Goal: Task Accomplishment & Management: Manage account settings

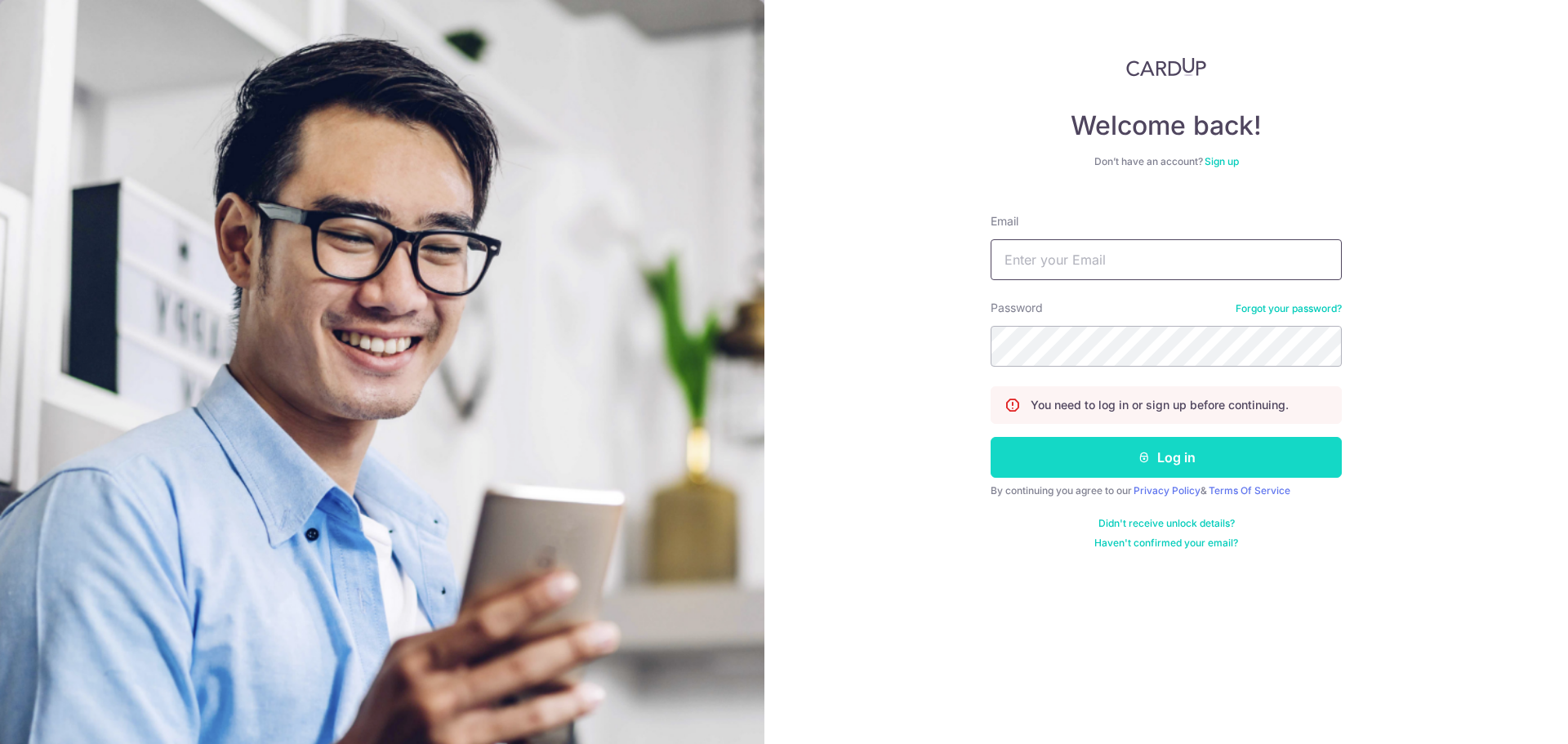
type input "[PERSON_NAME][EMAIL_ADDRESS][DOMAIN_NAME]"
click at [1058, 458] on button "Log in" at bounding box center [1165, 457] width 351 height 40
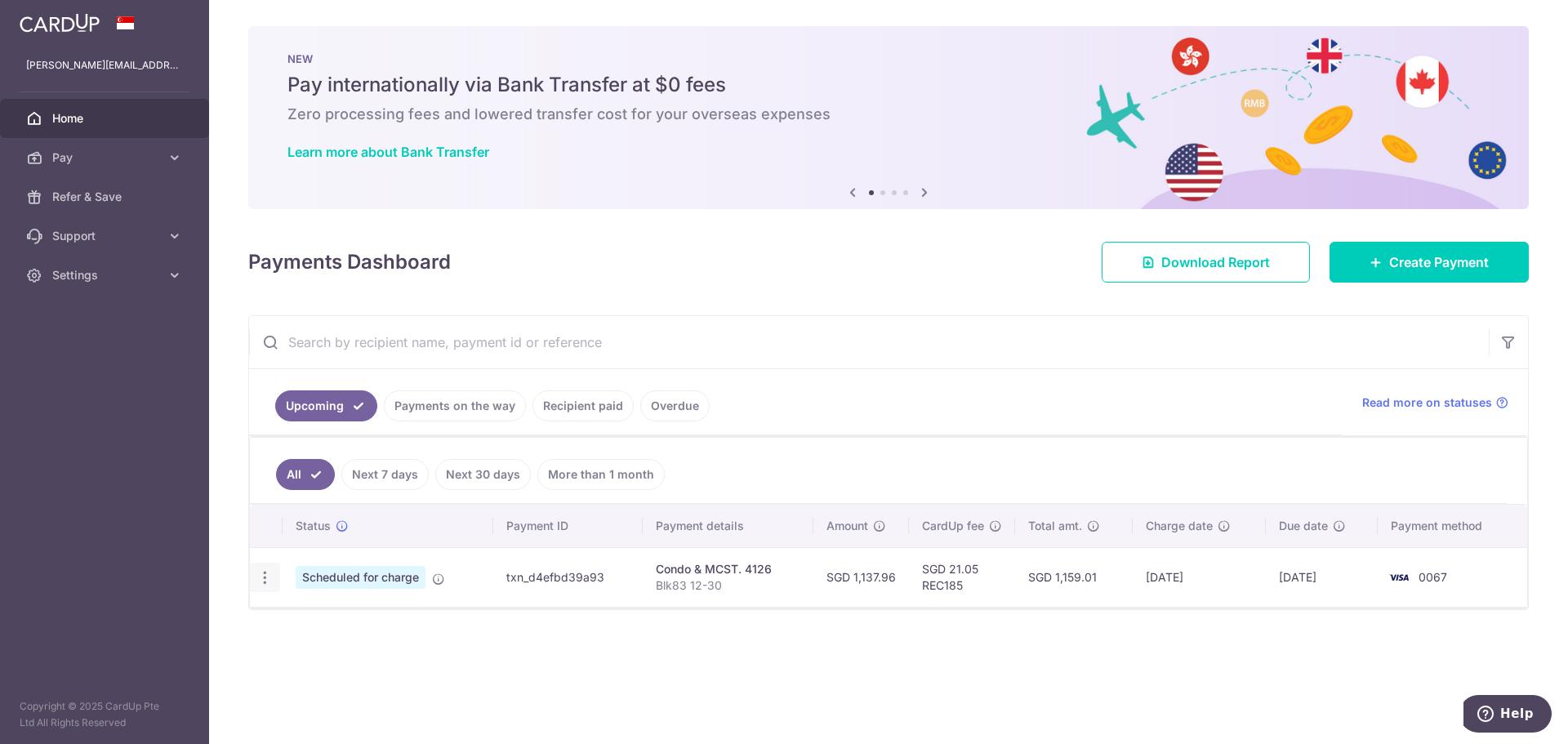
click at [271, 578] on icon "button" at bounding box center [265, 577] width 17 height 17
click at [301, 616] on span "Update payment" at bounding box center [352, 622] width 111 height 19
radio input "true"
type input "1,137.96"
type input "20/11/2025"
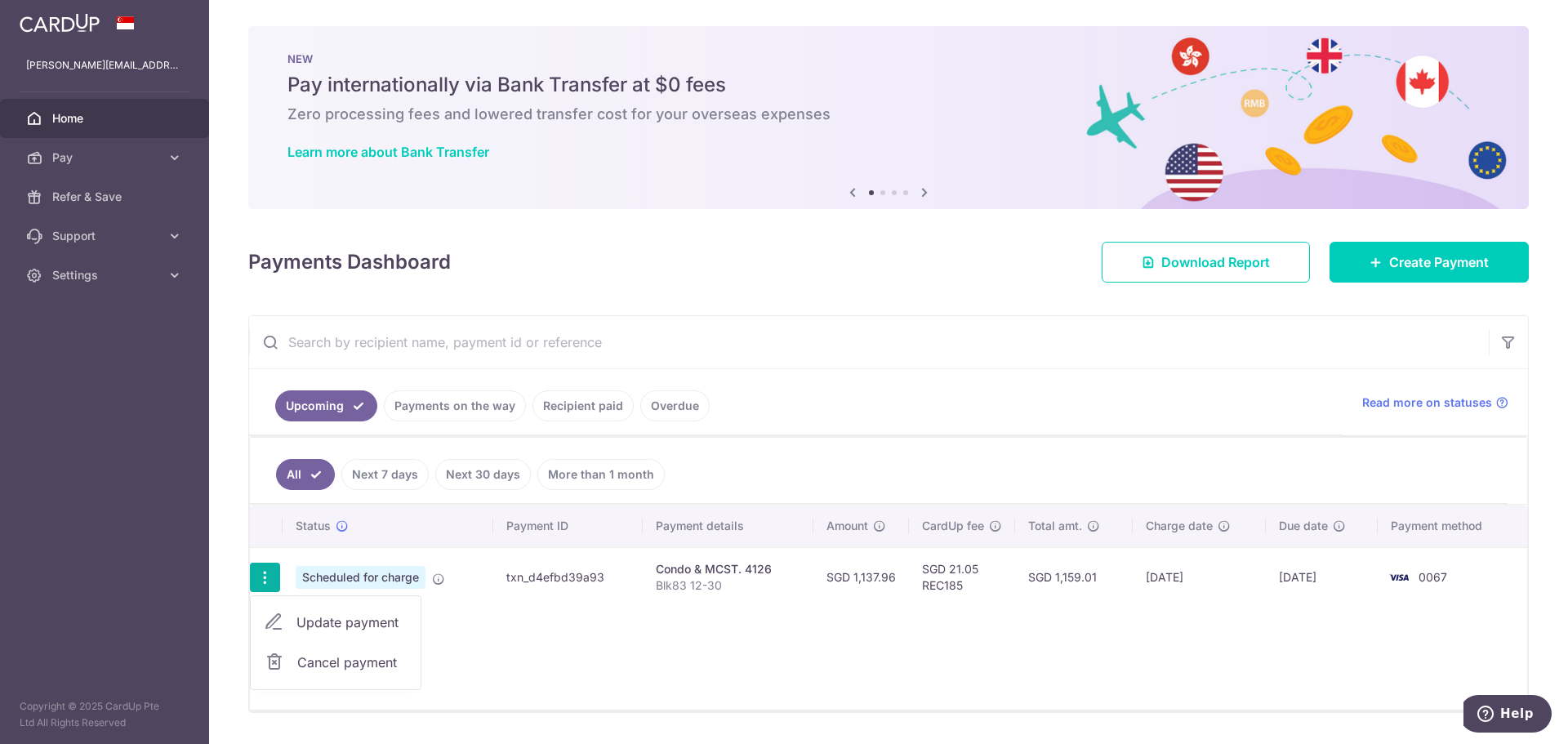
type input "Blk83 12-30"
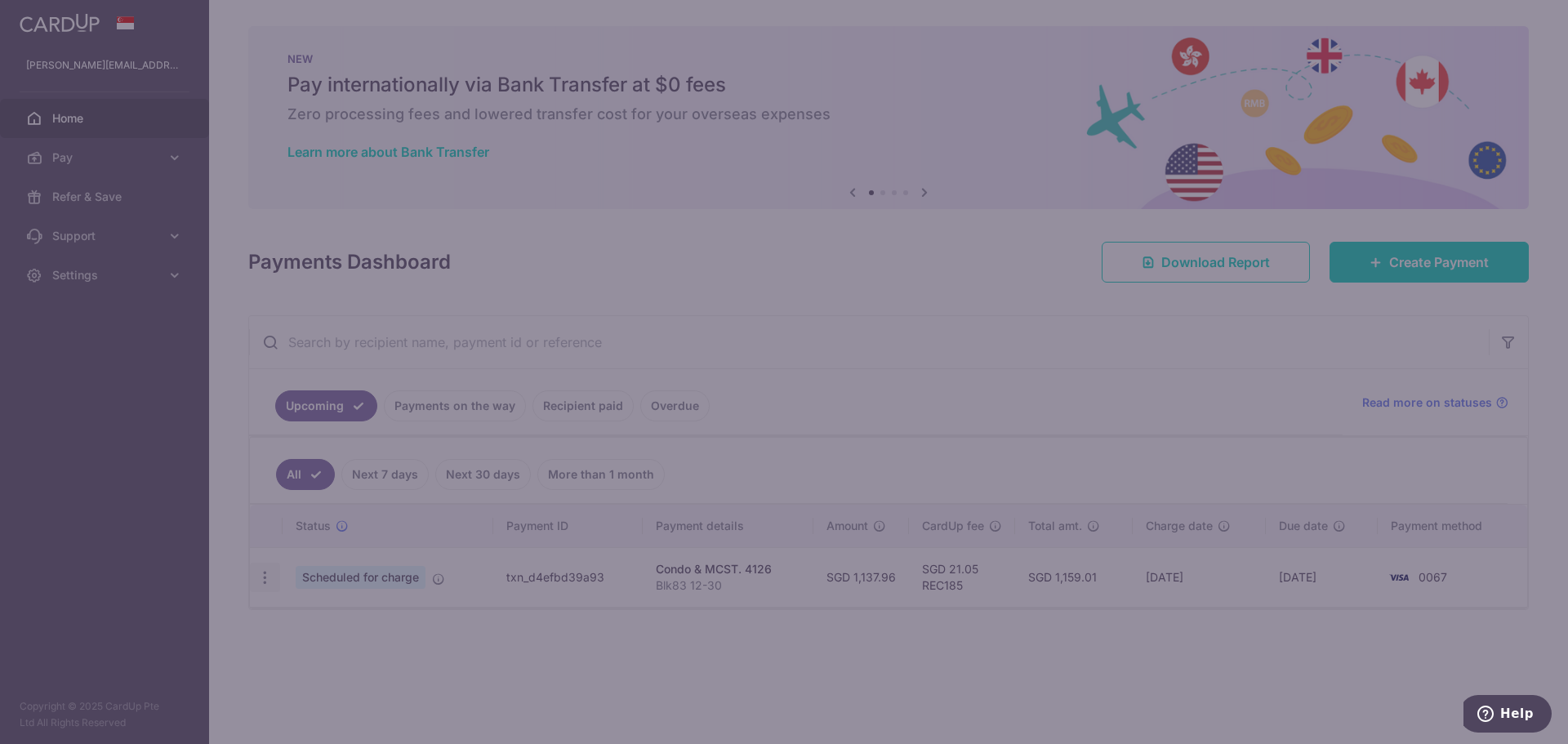
type input "REC185"
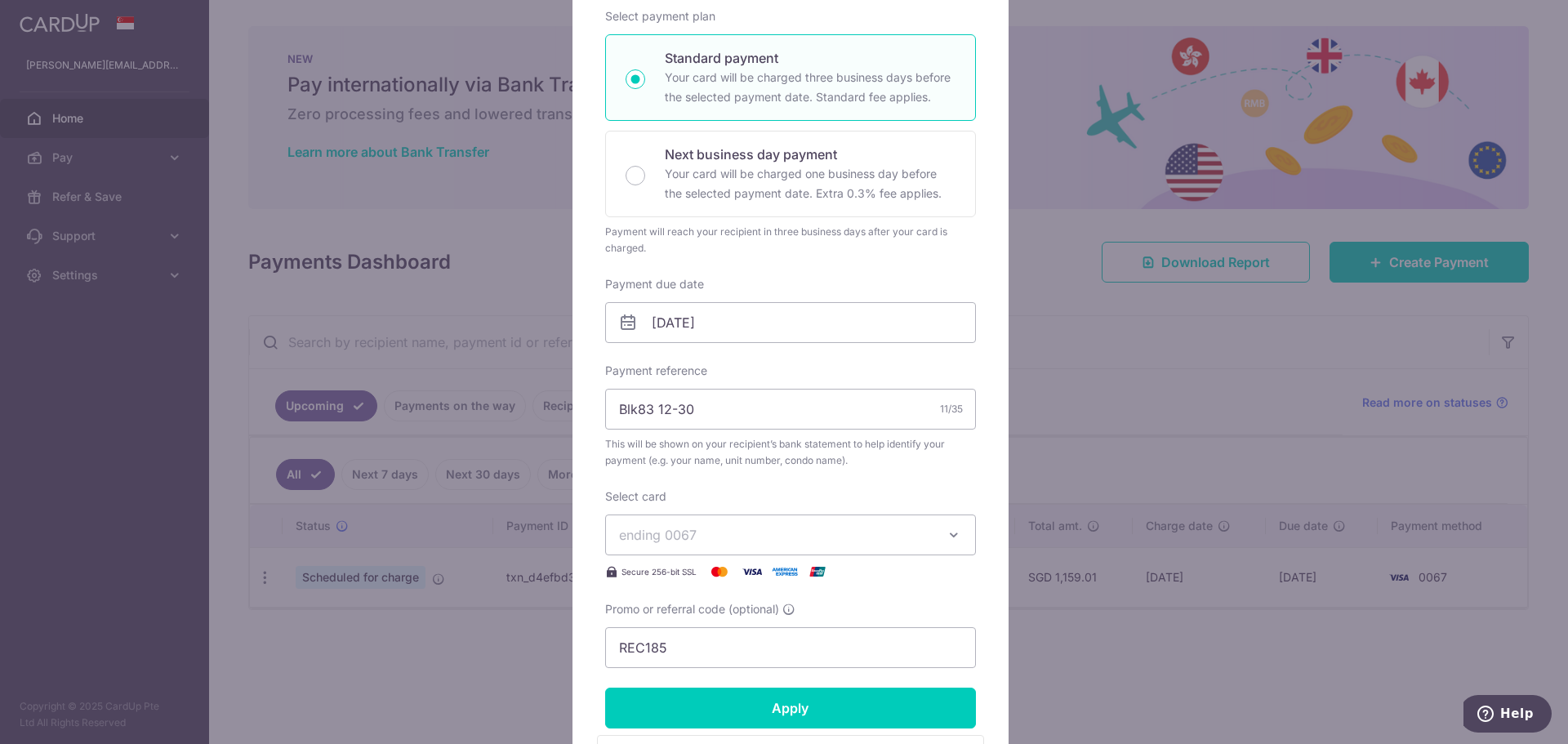
scroll to position [326, 0]
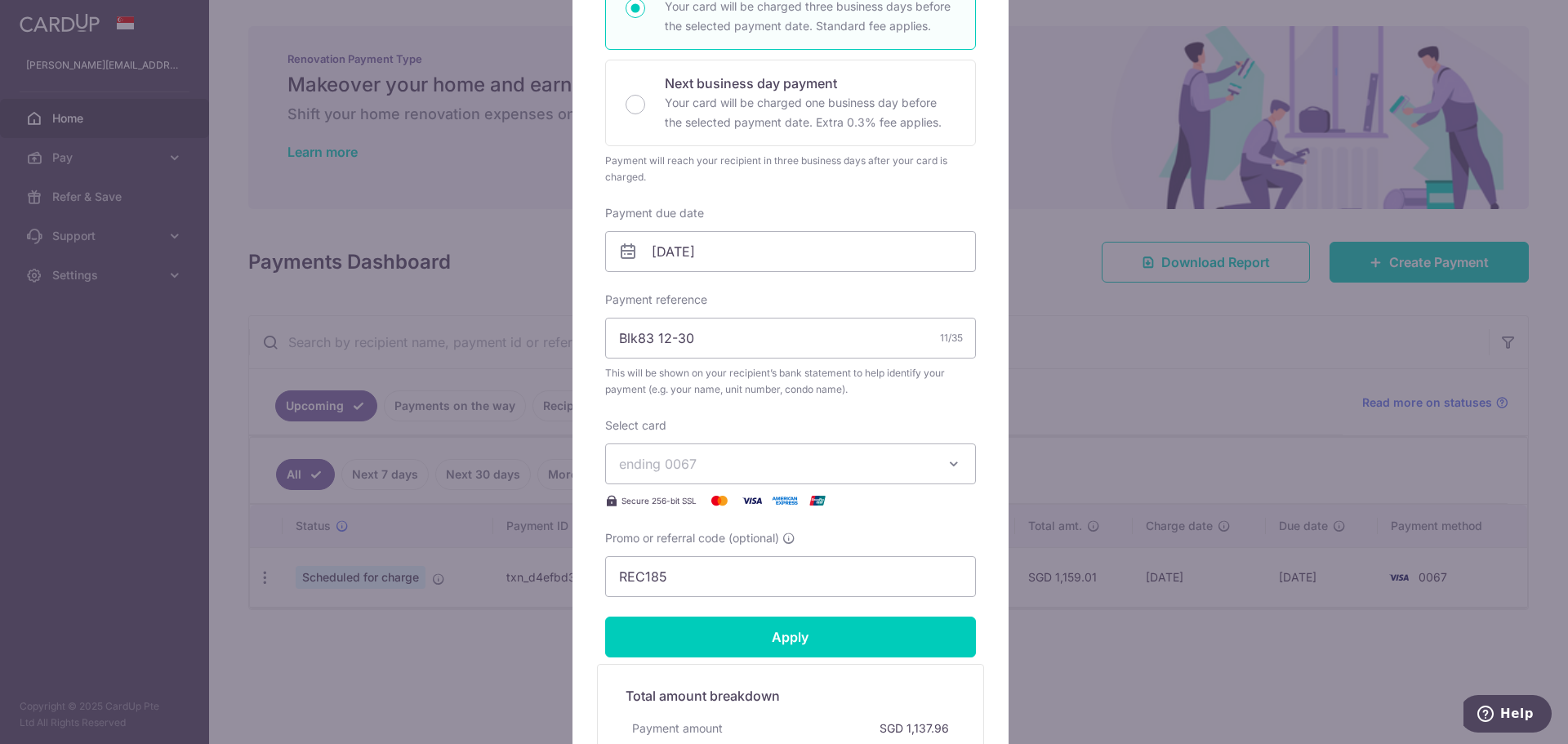
click at [935, 467] on button "ending 0067" at bounding box center [791, 463] width 371 height 40
click at [1138, 428] on div "Edit payment By clicking apply, you will make changes to all payments to 4126 s…" at bounding box center [784, 372] width 1568 height 744
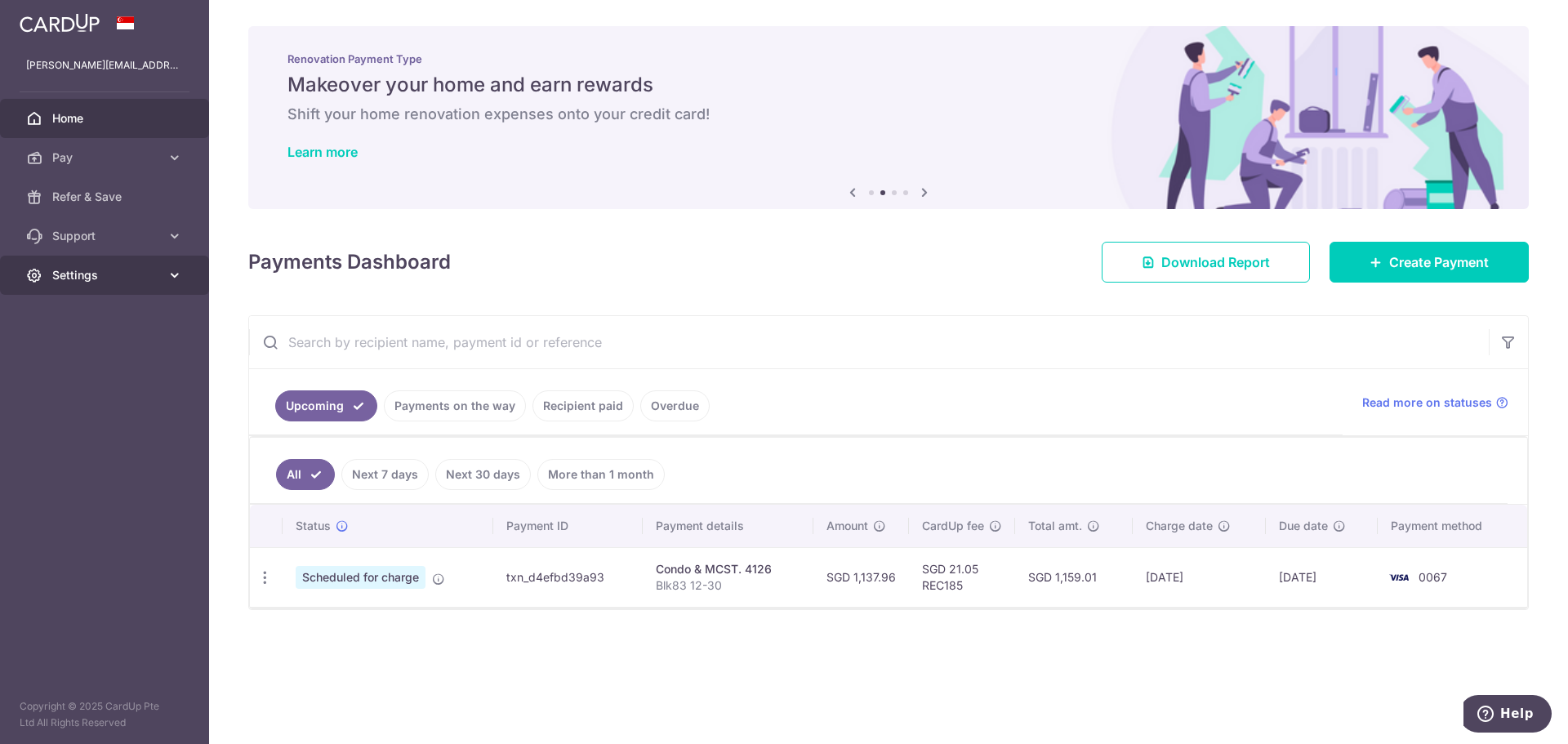
click at [91, 273] on span "Settings" at bounding box center [106, 275] width 108 height 17
click at [97, 312] on span "Account" at bounding box center [106, 314] width 108 height 17
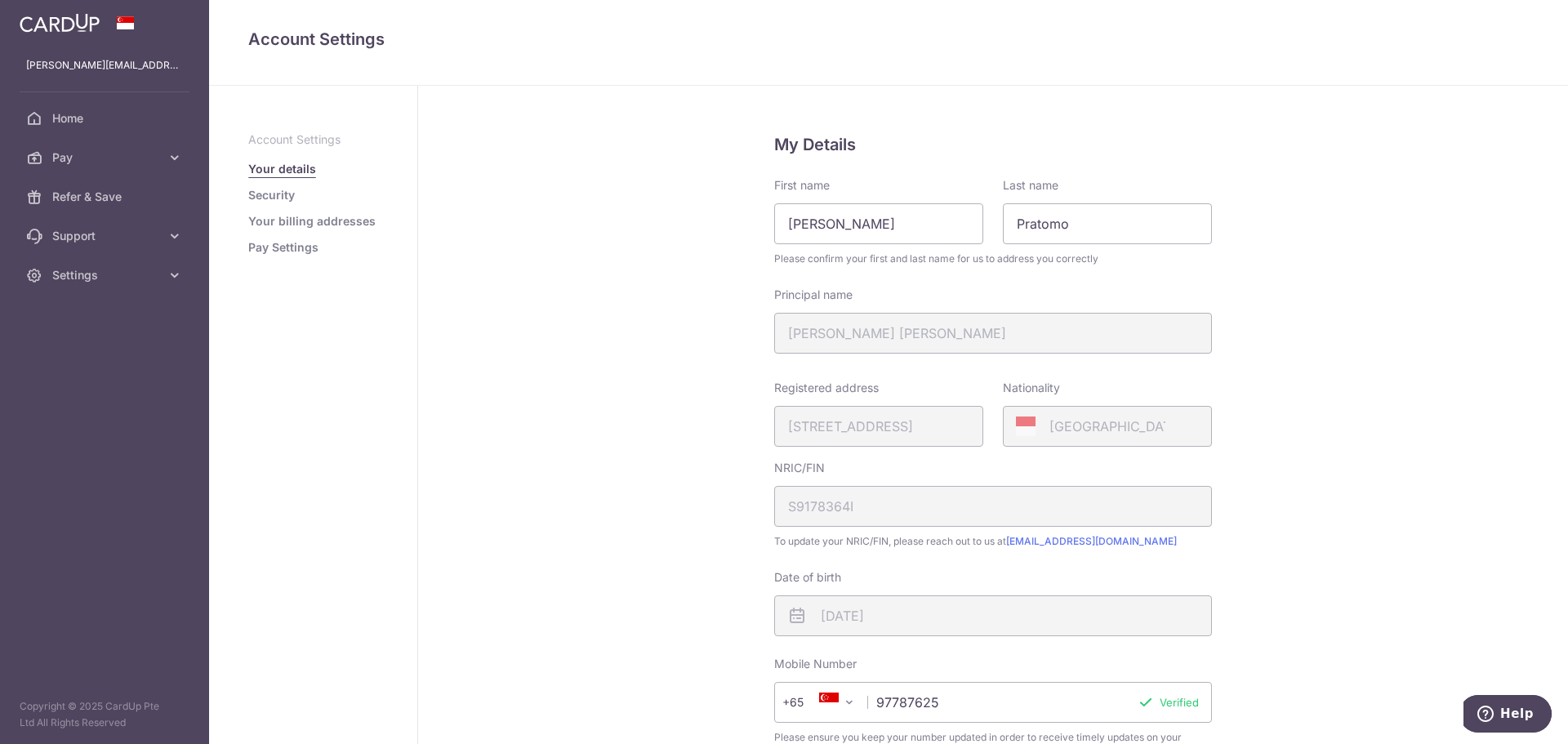
click at [317, 250] on link "Pay Settings" at bounding box center [283, 247] width 70 height 17
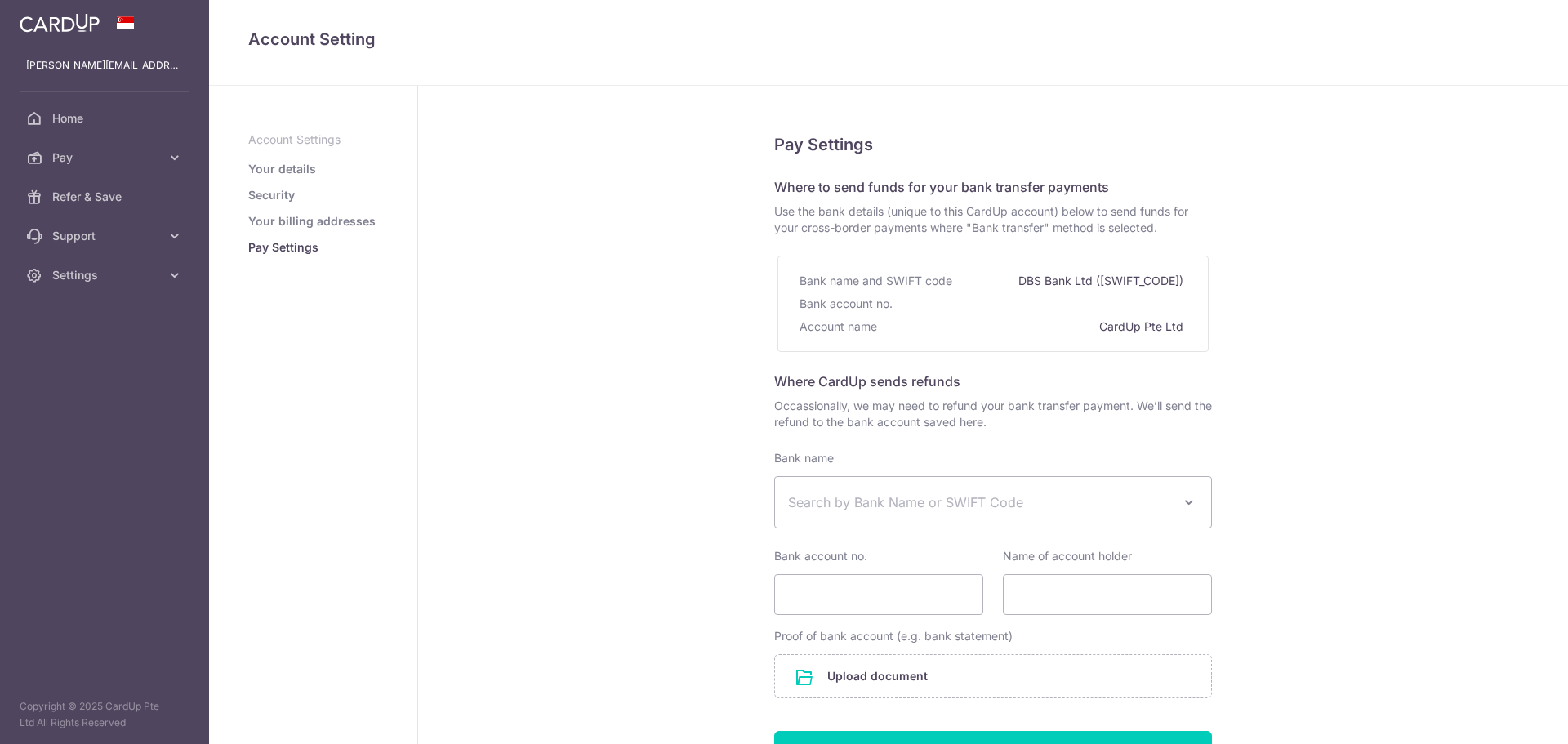
select select
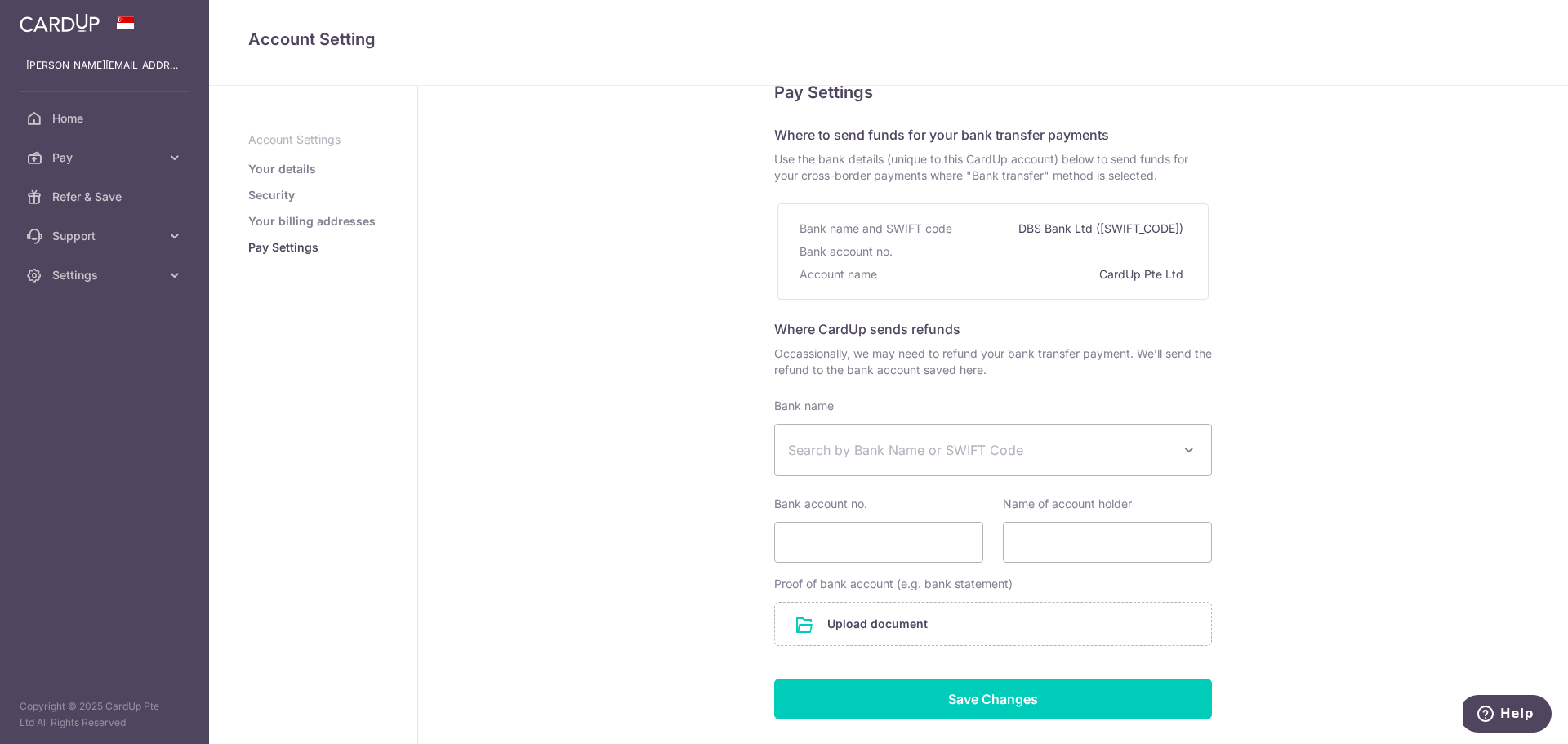
scroll to position [150, 0]
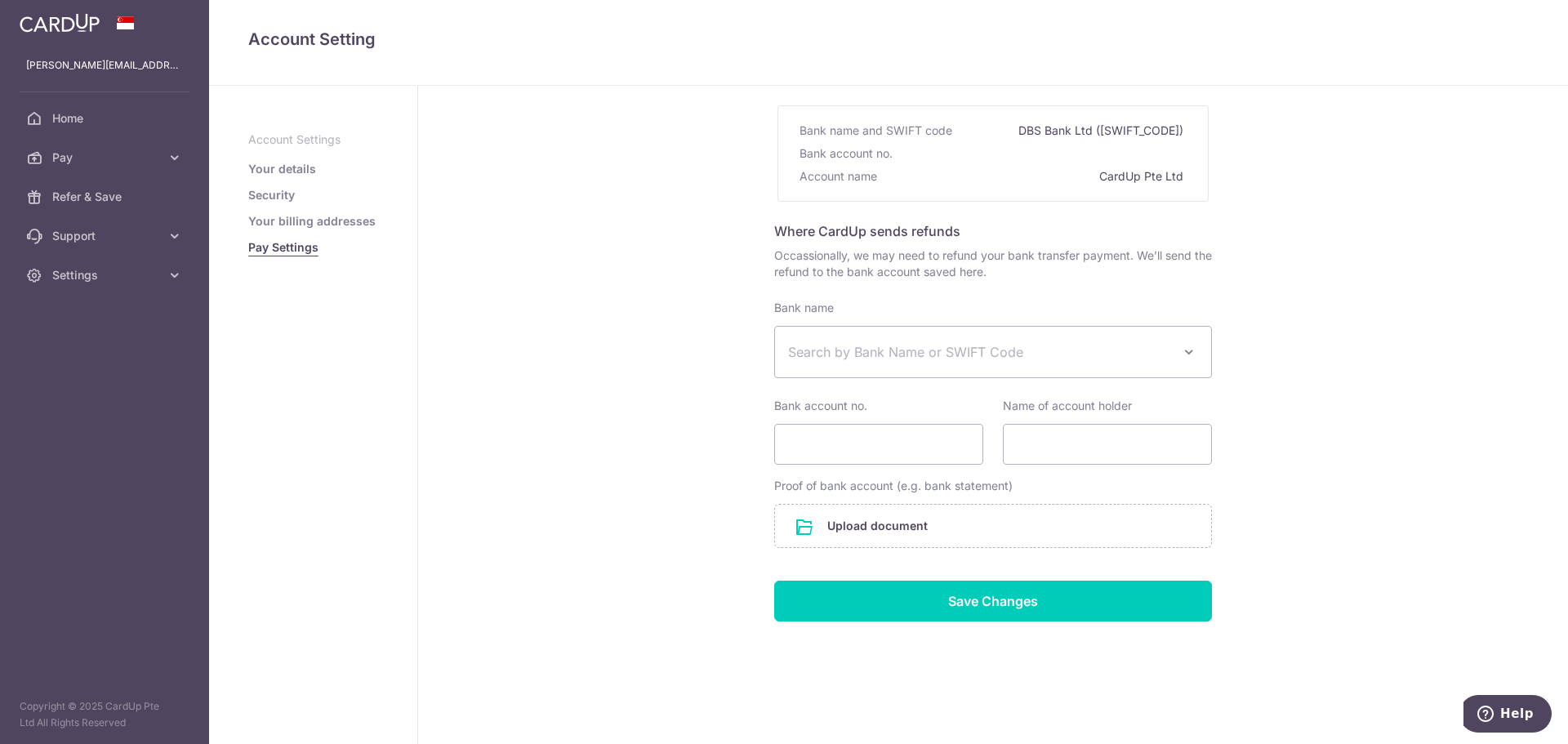
click at [277, 193] on link "Security" at bounding box center [271, 195] width 47 height 17
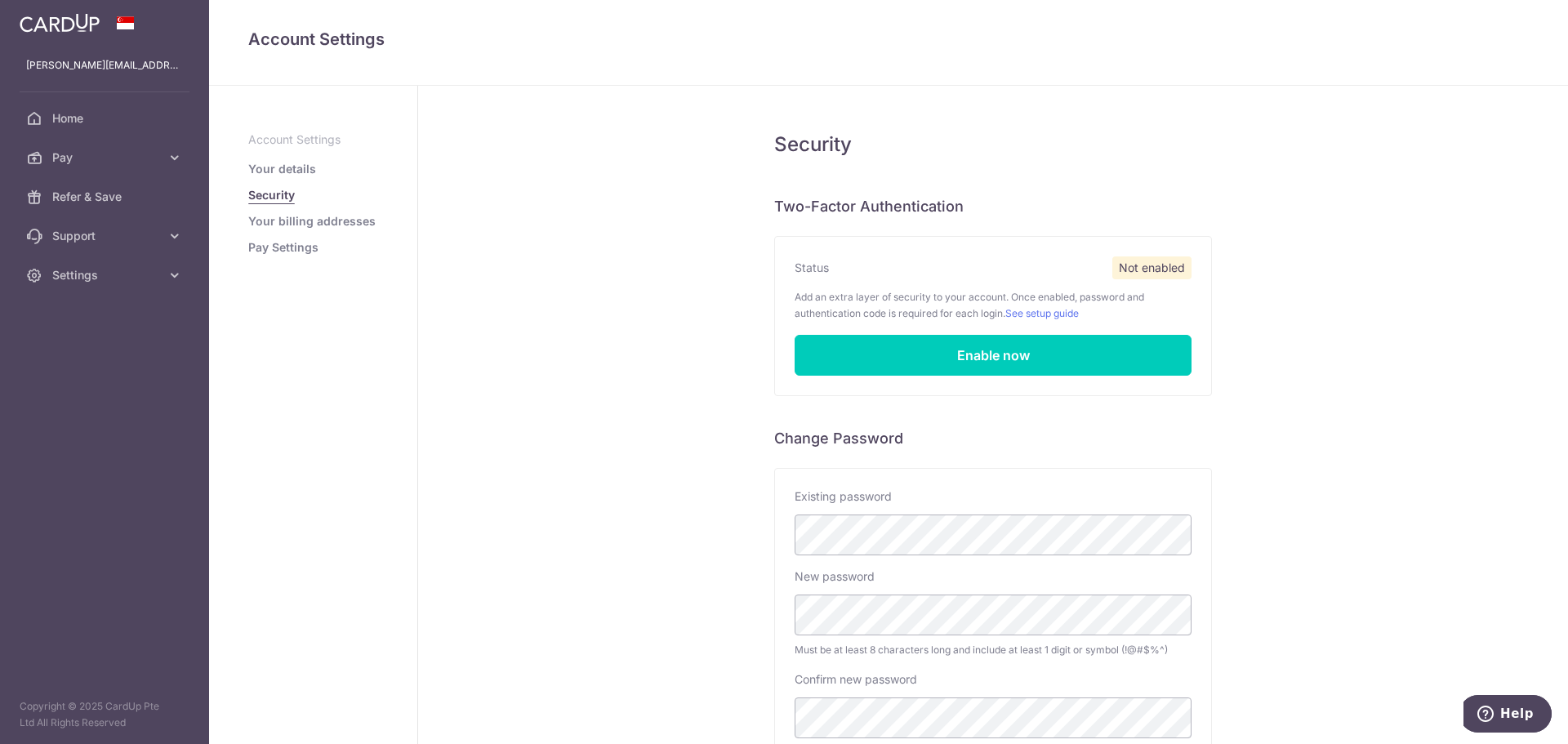
click at [303, 170] on link "Your details" at bounding box center [281, 169] width 68 height 17
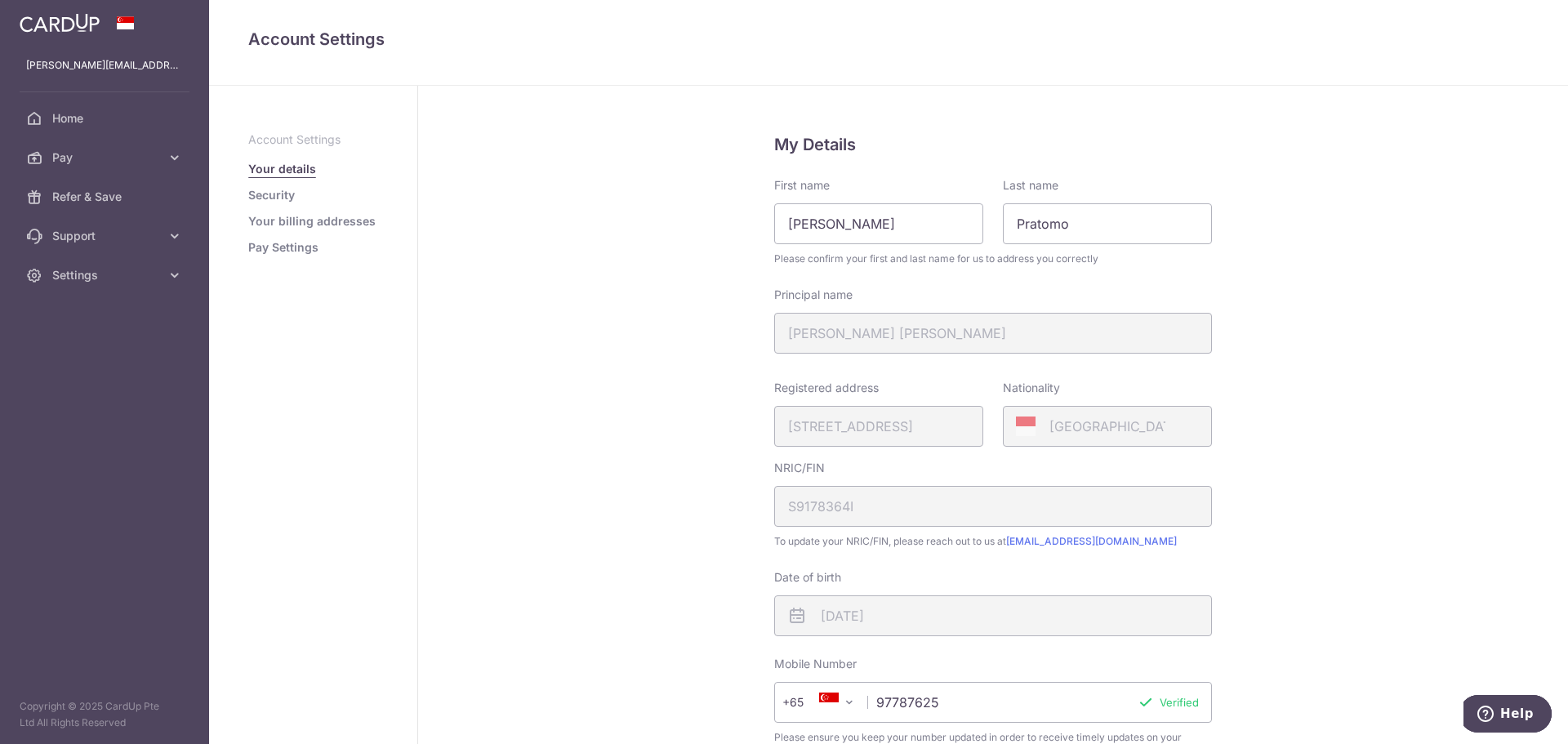
scroll to position [303, 0]
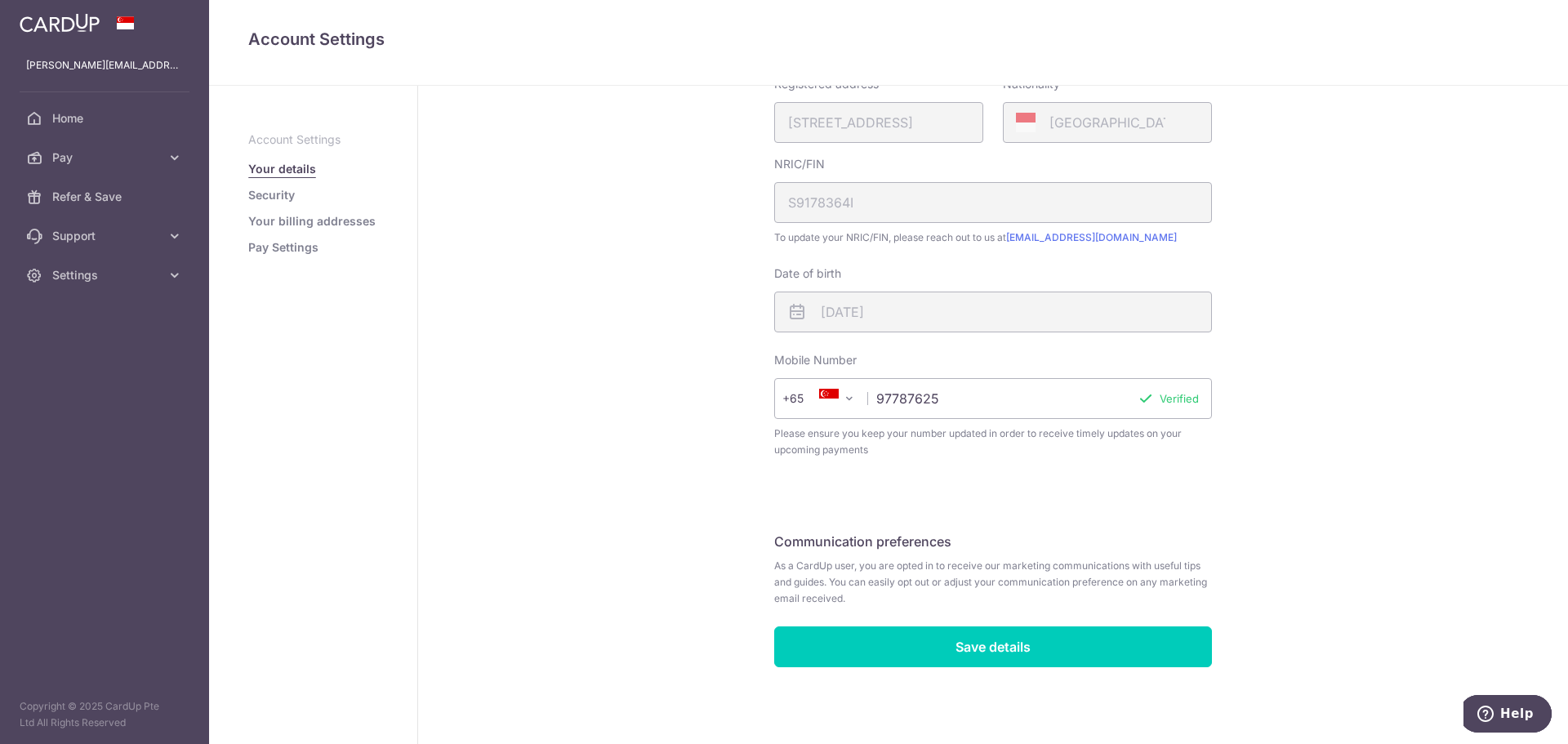
click at [321, 144] on p "Account Settings" at bounding box center [313, 139] width 130 height 17
click at [321, 142] on p "Account Settings" at bounding box center [313, 139] width 130 height 17
click at [140, 281] on span "Settings" at bounding box center [106, 275] width 108 height 17
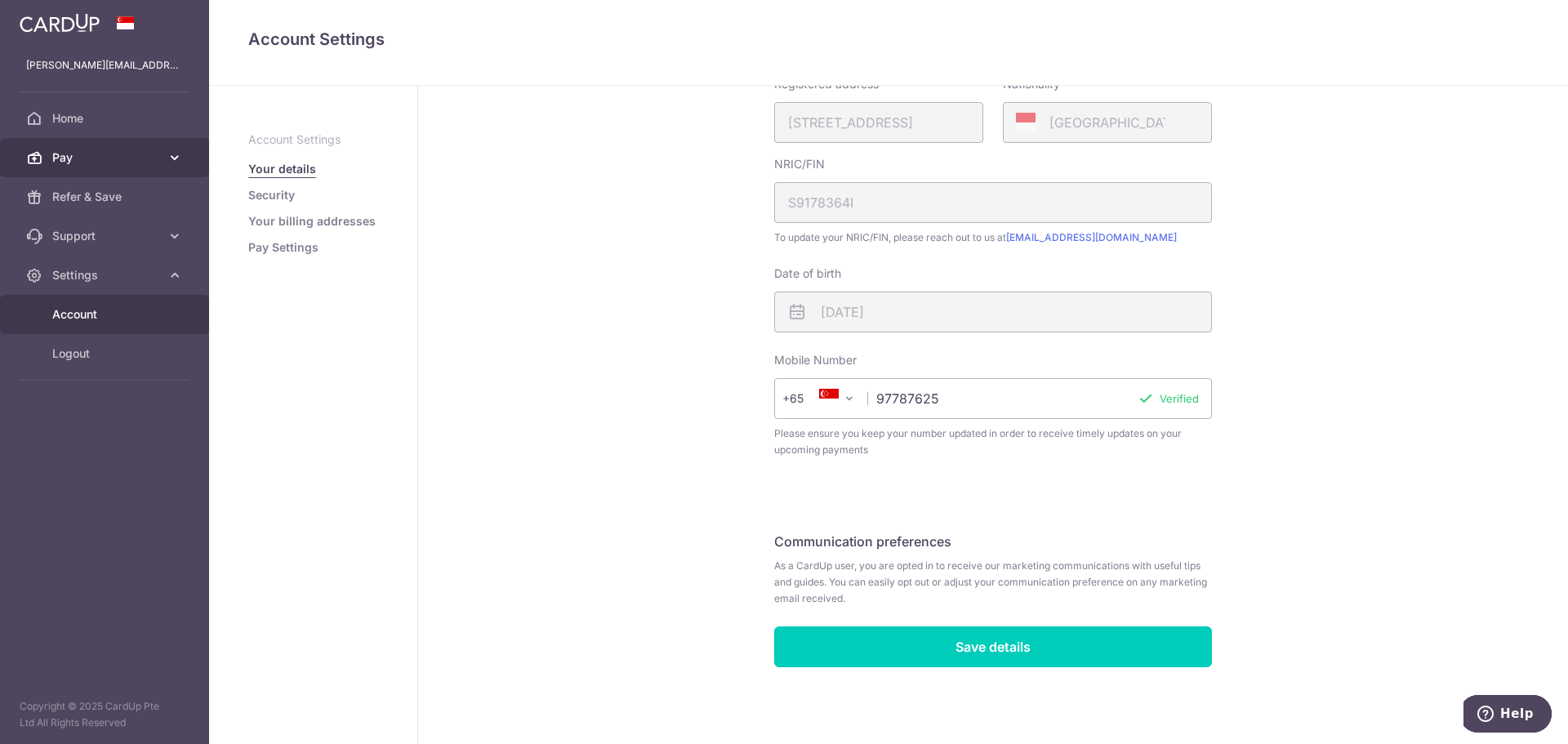
click at [90, 157] on span "Pay" at bounding box center [106, 157] width 108 height 17
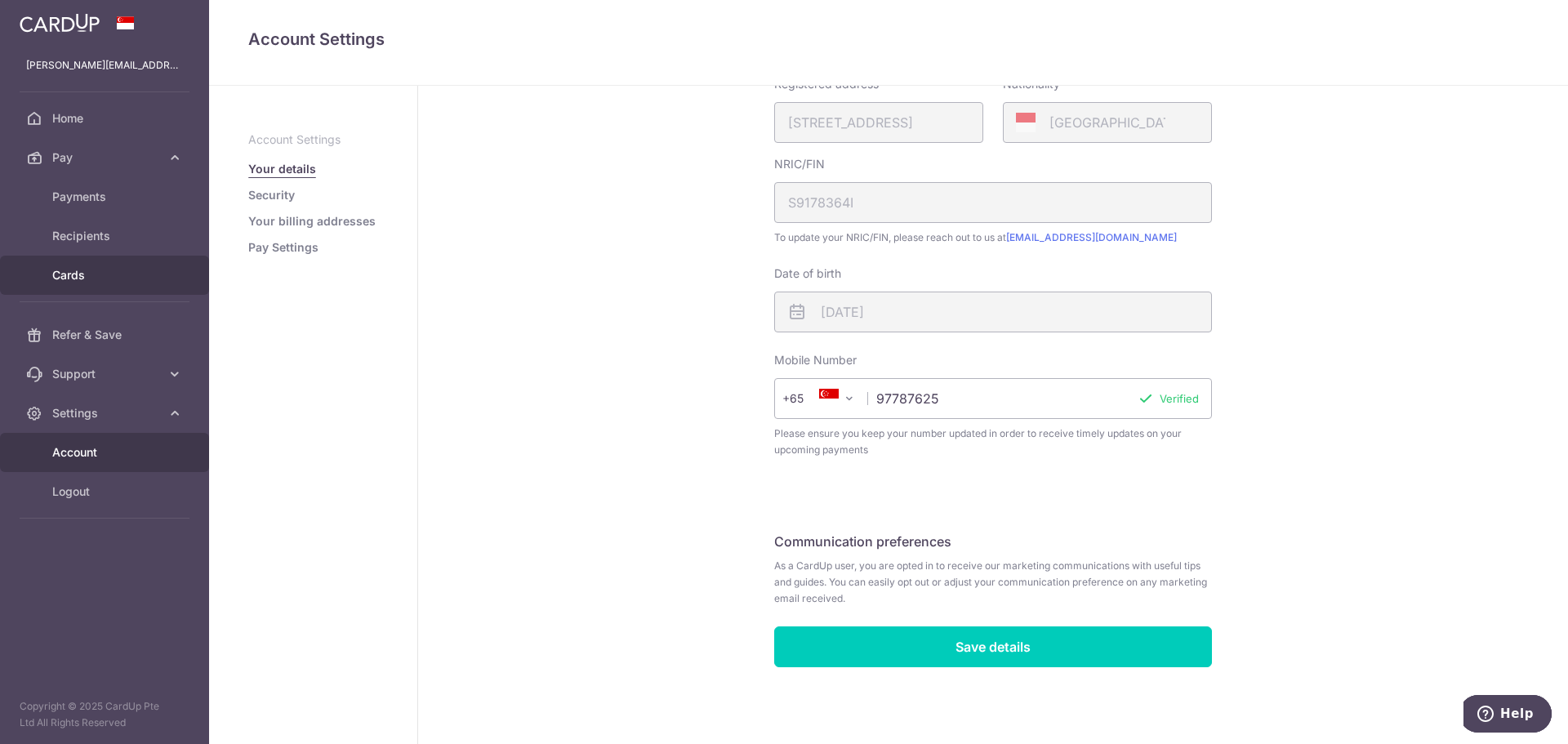
click at [95, 279] on span "Cards" at bounding box center [106, 275] width 108 height 17
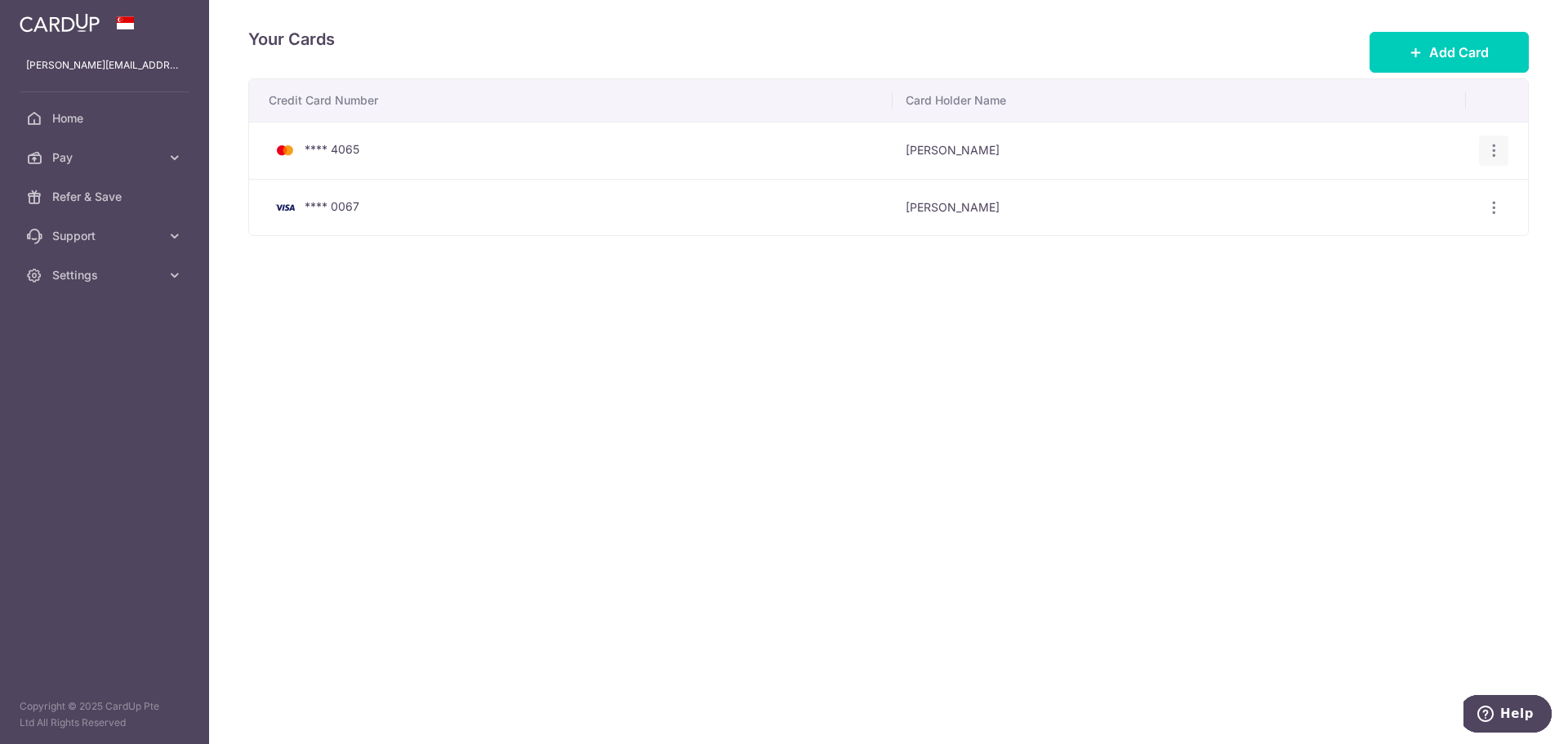
click at [1502, 156] on div "View/Edit Delete" at bounding box center [1494, 150] width 30 height 30
click at [1497, 154] on icon "button" at bounding box center [1493, 150] width 17 height 17
click at [1418, 254] on link "Delete" at bounding box center [1422, 235] width 170 height 40
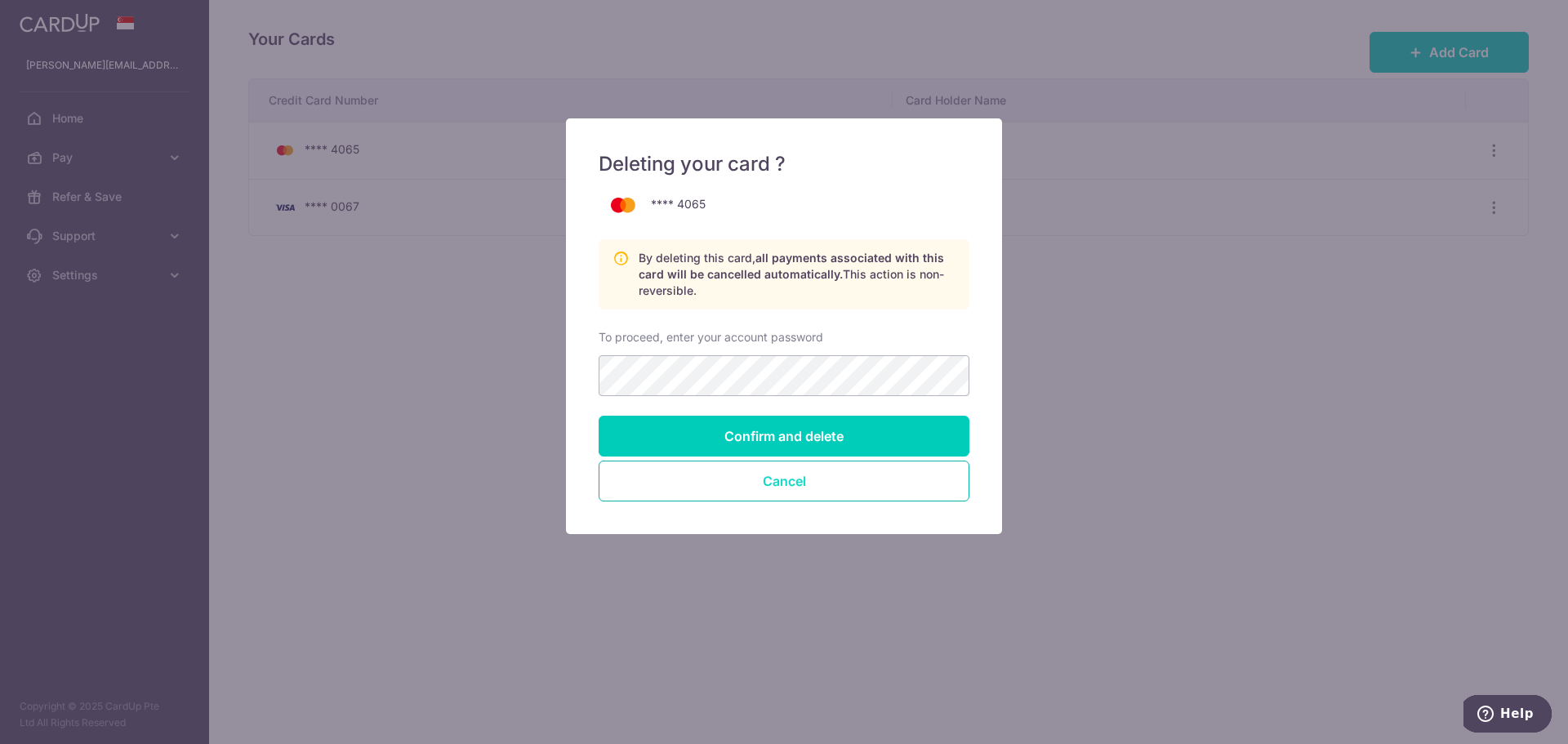
click at [763, 479] on button "Cancel" at bounding box center [784, 481] width 371 height 40
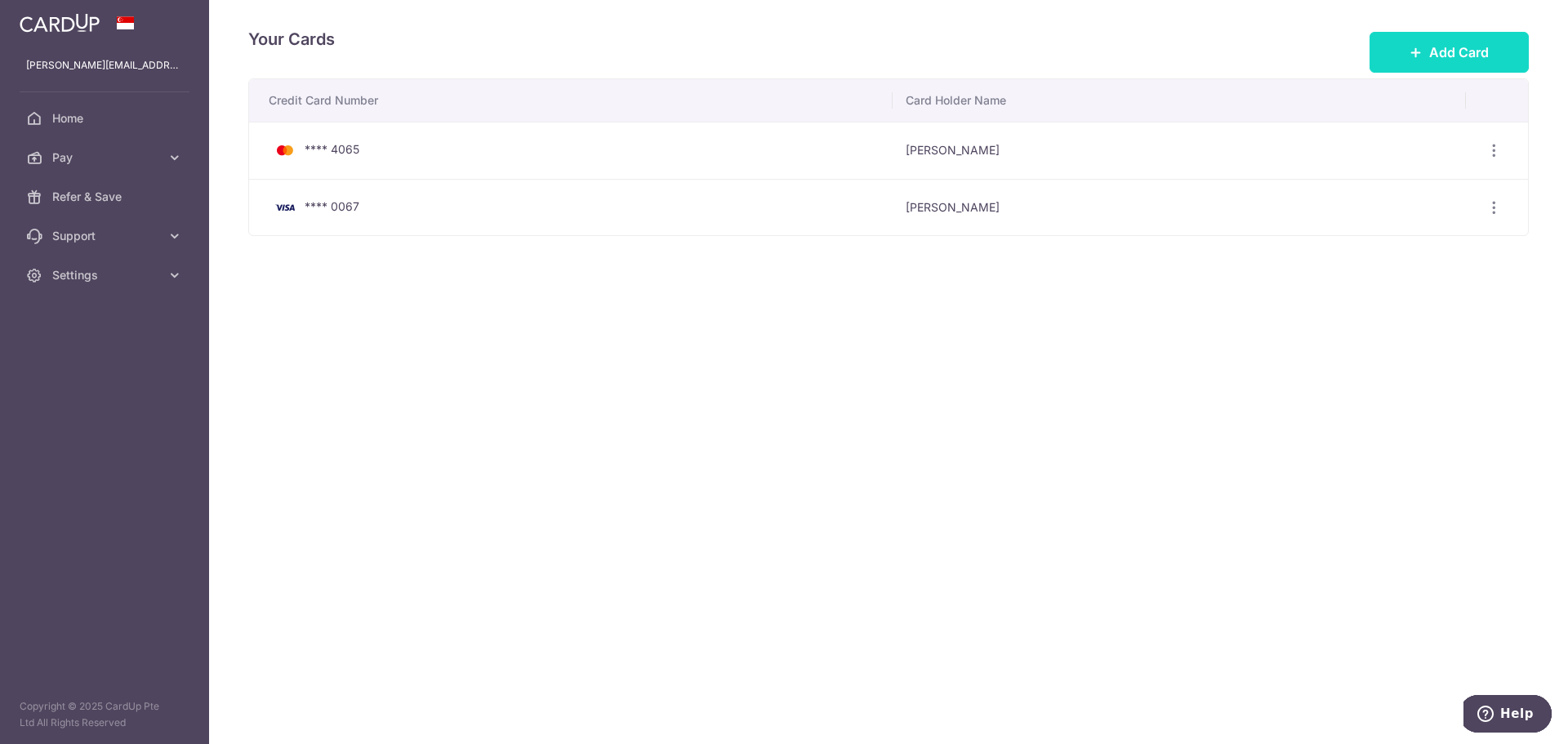
click at [1462, 40] on button "Add Card" at bounding box center [1448, 52] width 159 height 40
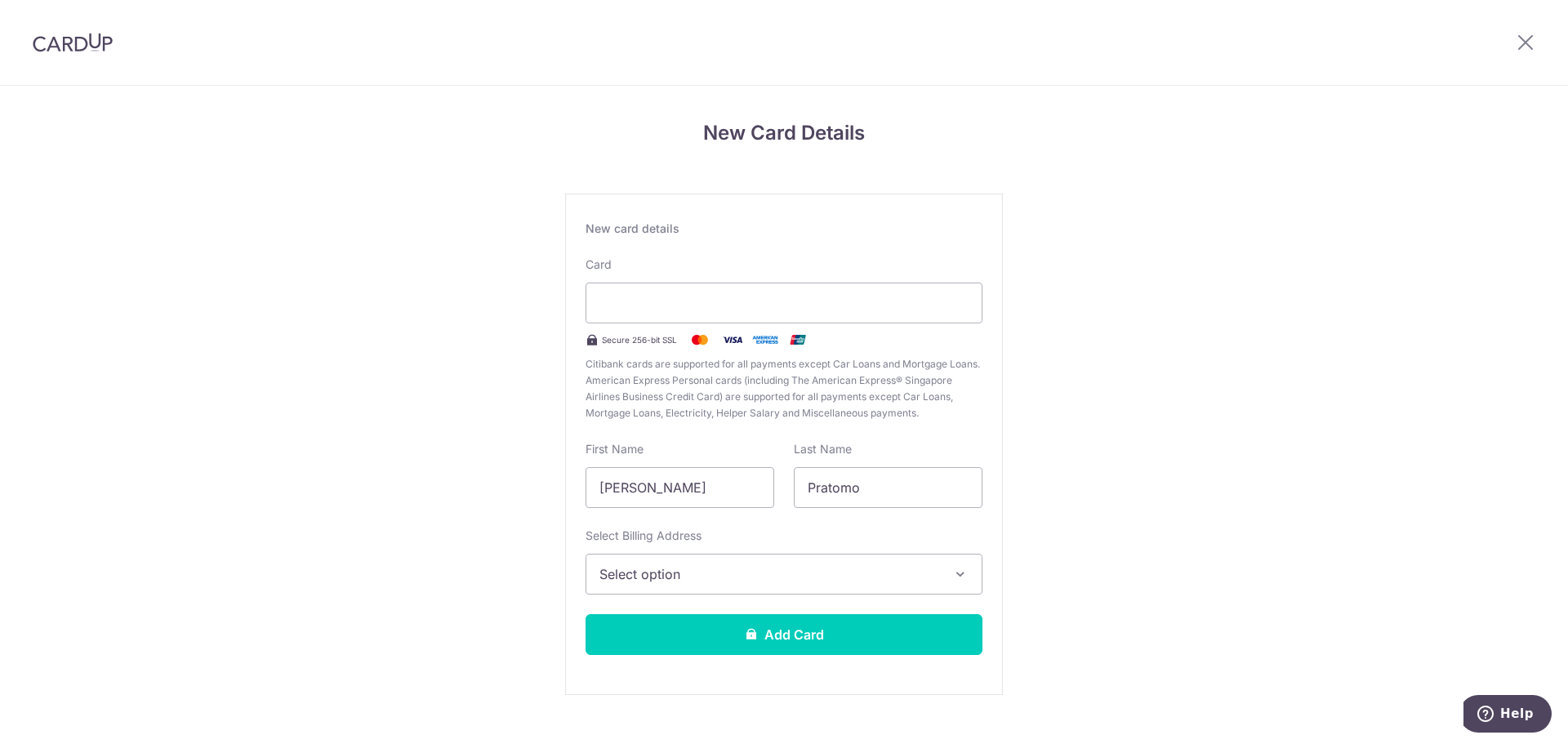
click at [433, 437] on div "New Card Details New card details Card Secure 256-bit SSL Citibank cards are su…" at bounding box center [784, 428] width 1568 height 686
click at [911, 555] on button "Select option" at bounding box center [784, 574] width 397 height 40
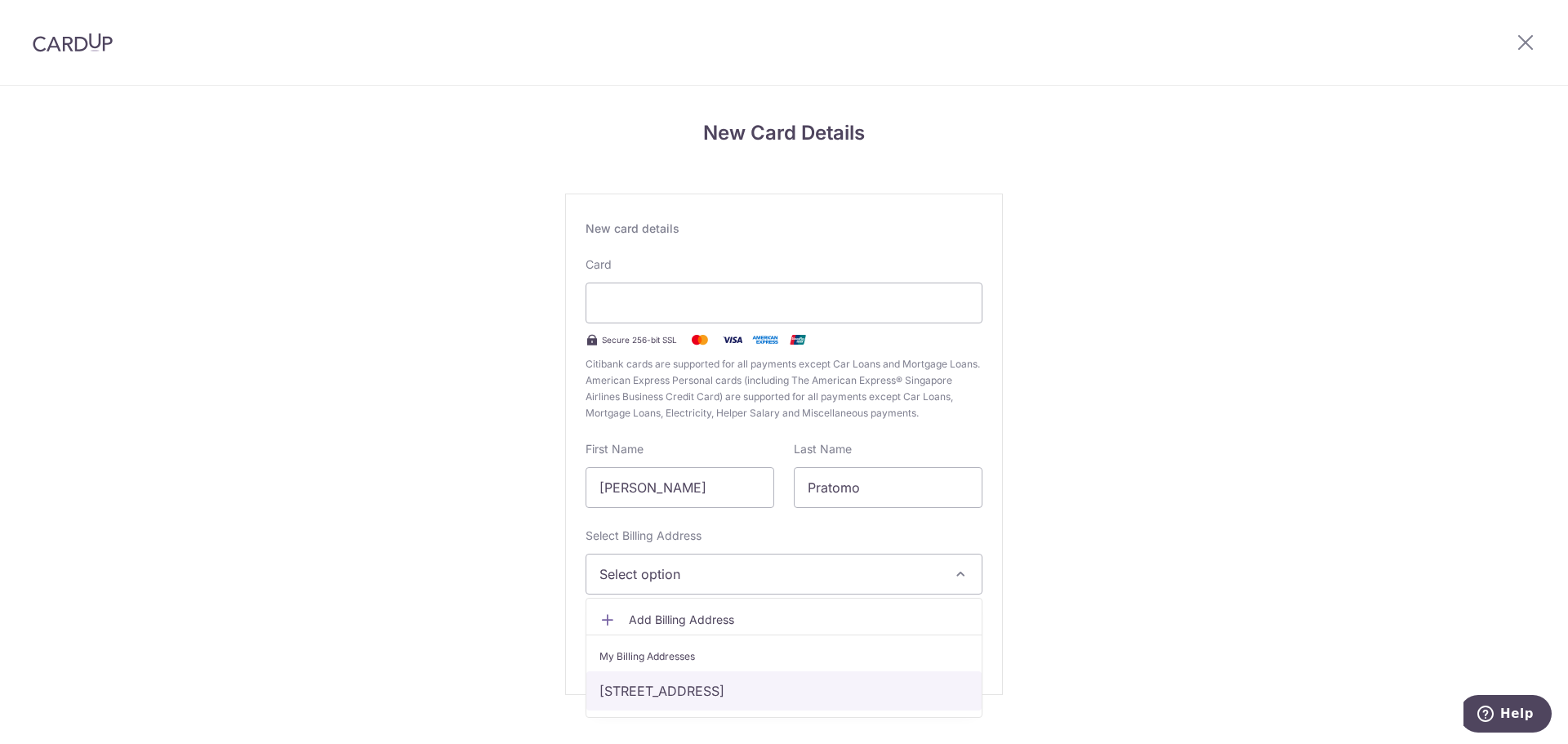
click at [864, 689] on link "83 YISHUN AVENUE 11, #12-30, Singapore, Singapore-768864" at bounding box center [784, 690] width 395 height 40
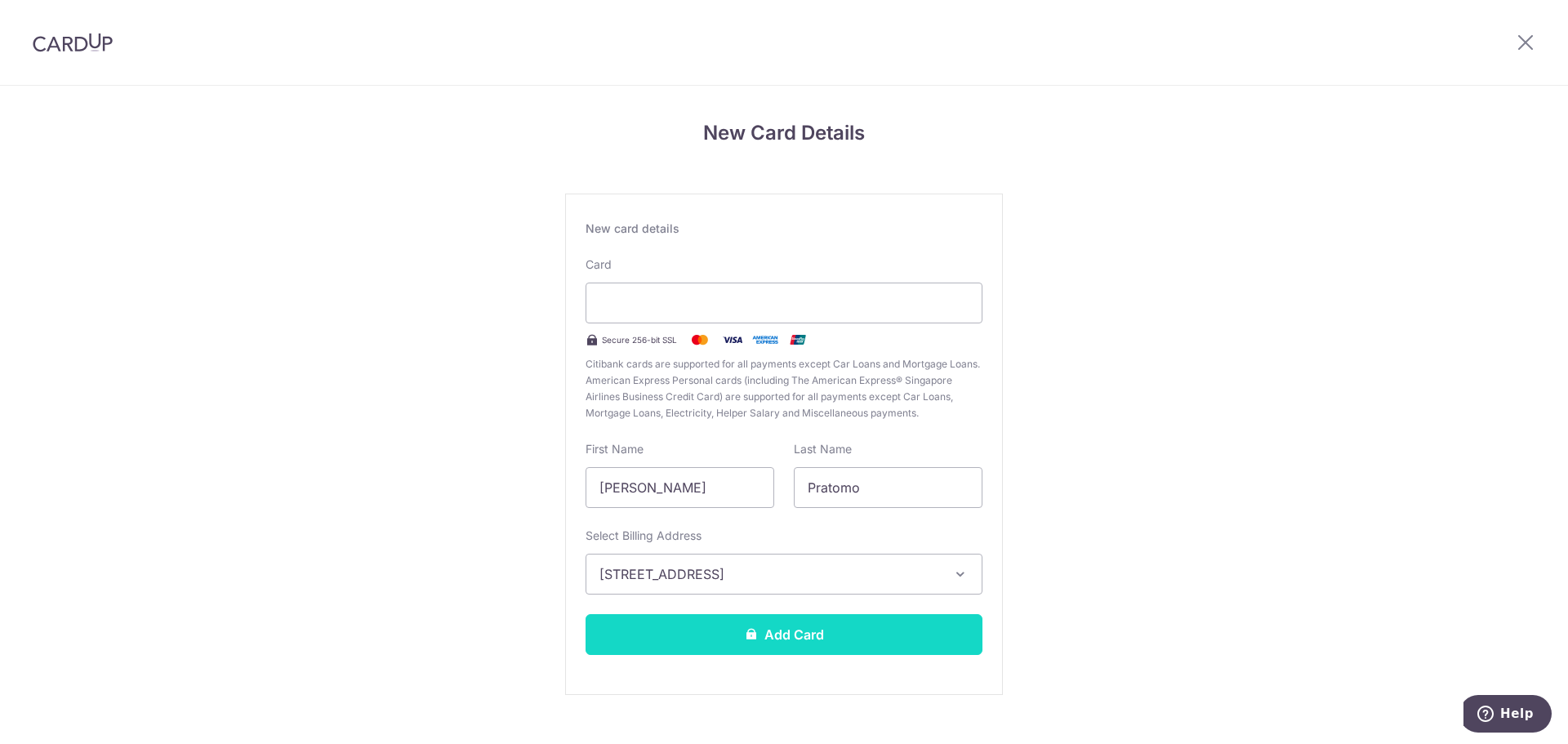
click at [879, 635] on button "Add Card" at bounding box center [784, 634] width 397 height 40
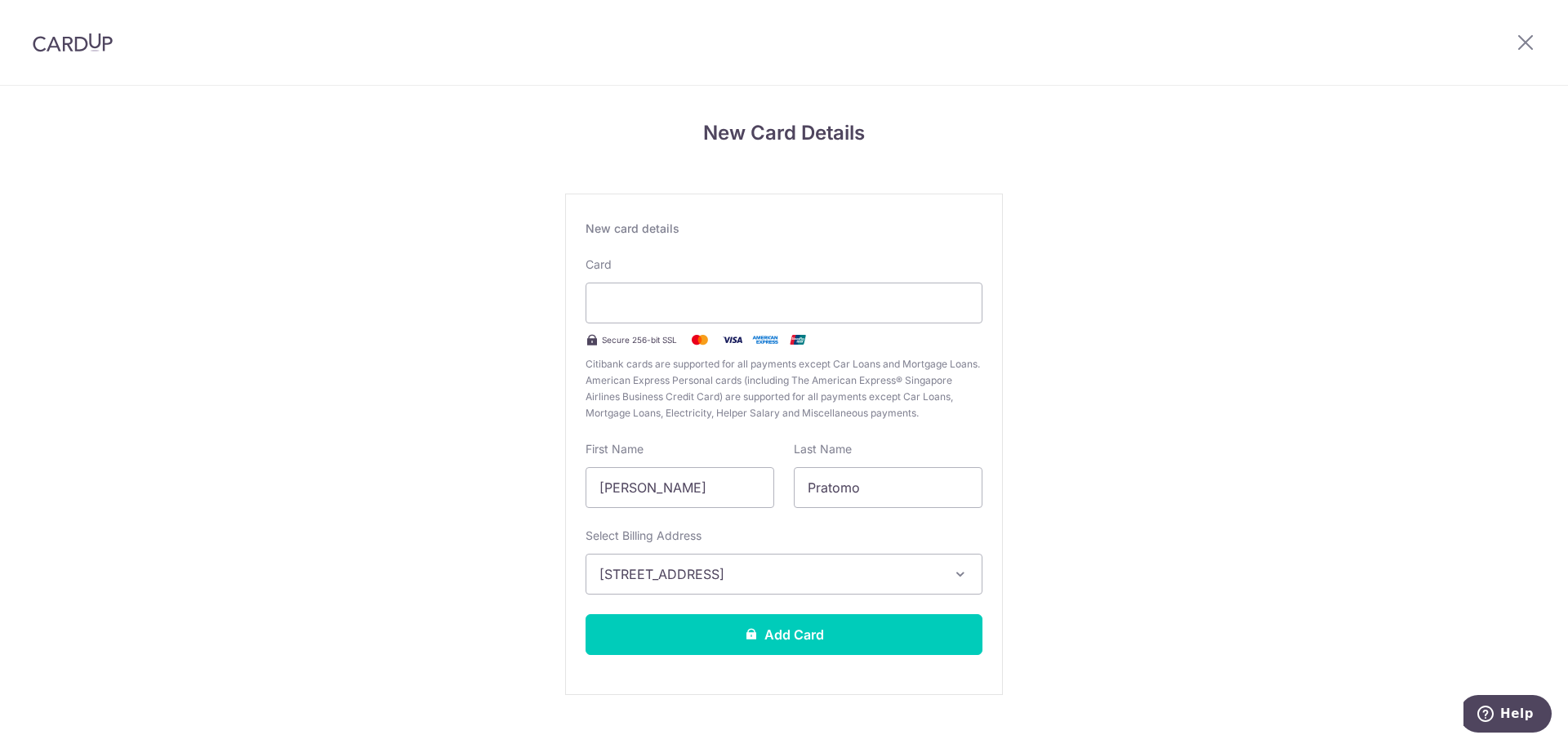
click at [1175, 267] on div "New Card Details New card details Please enter valid card details. Card Secure …" at bounding box center [784, 428] width 1568 height 686
click at [835, 507] on input "Pratomo" at bounding box center [887, 487] width 188 height 40
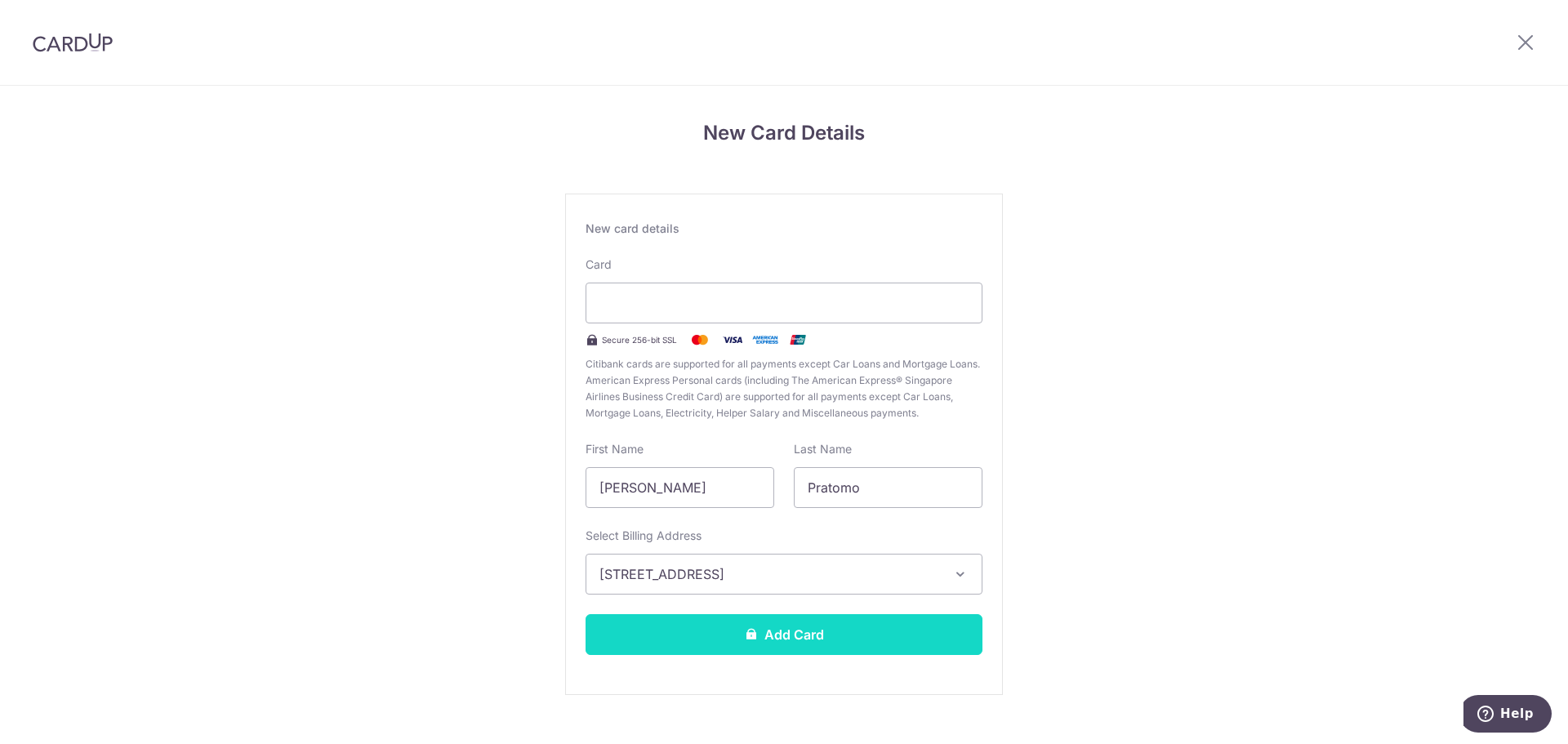
click at [774, 631] on button "Add Card" at bounding box center [784, 634] width 397 height 40
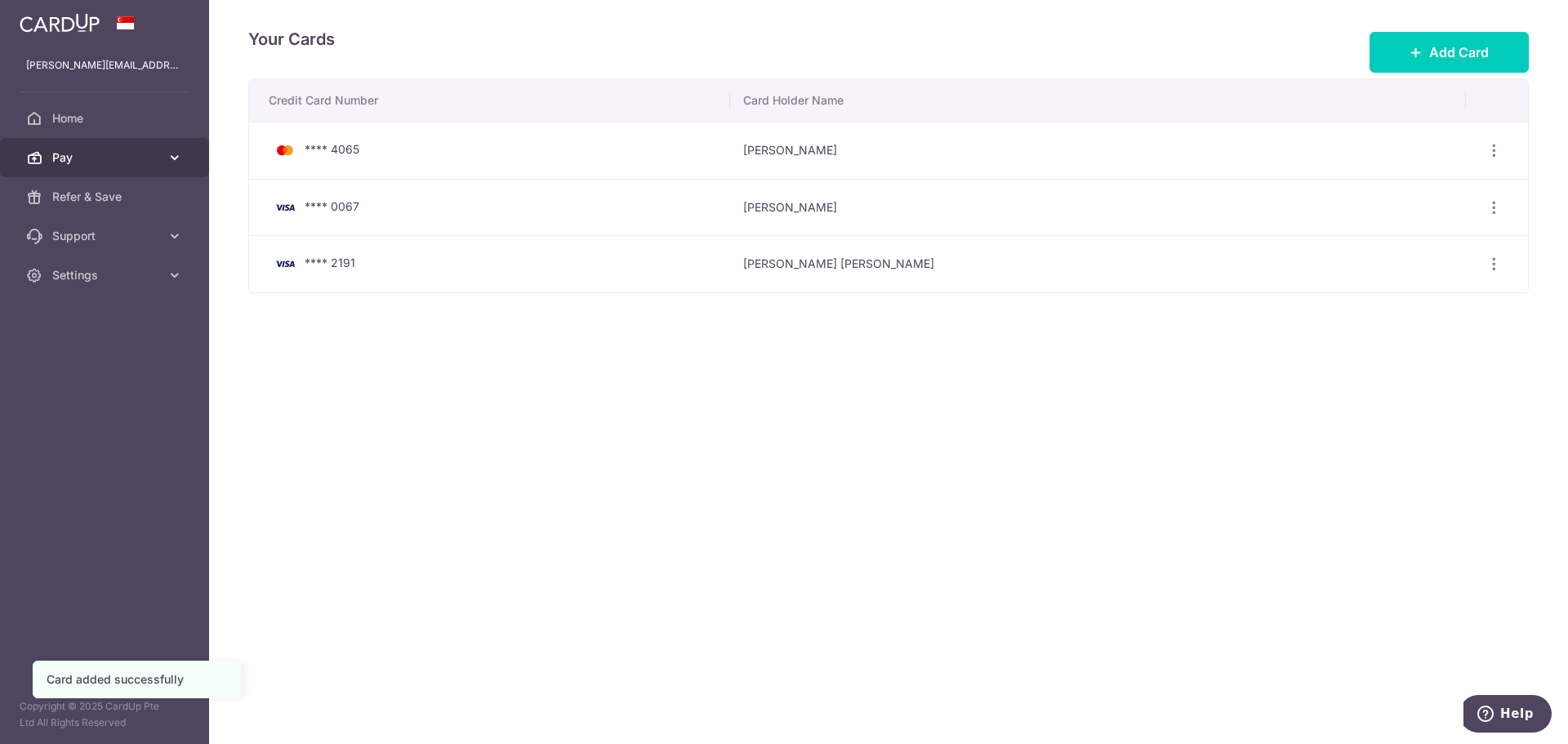
click at [106, 157] on span "Pay" at bounding box center [106, 157] width 108 height 17
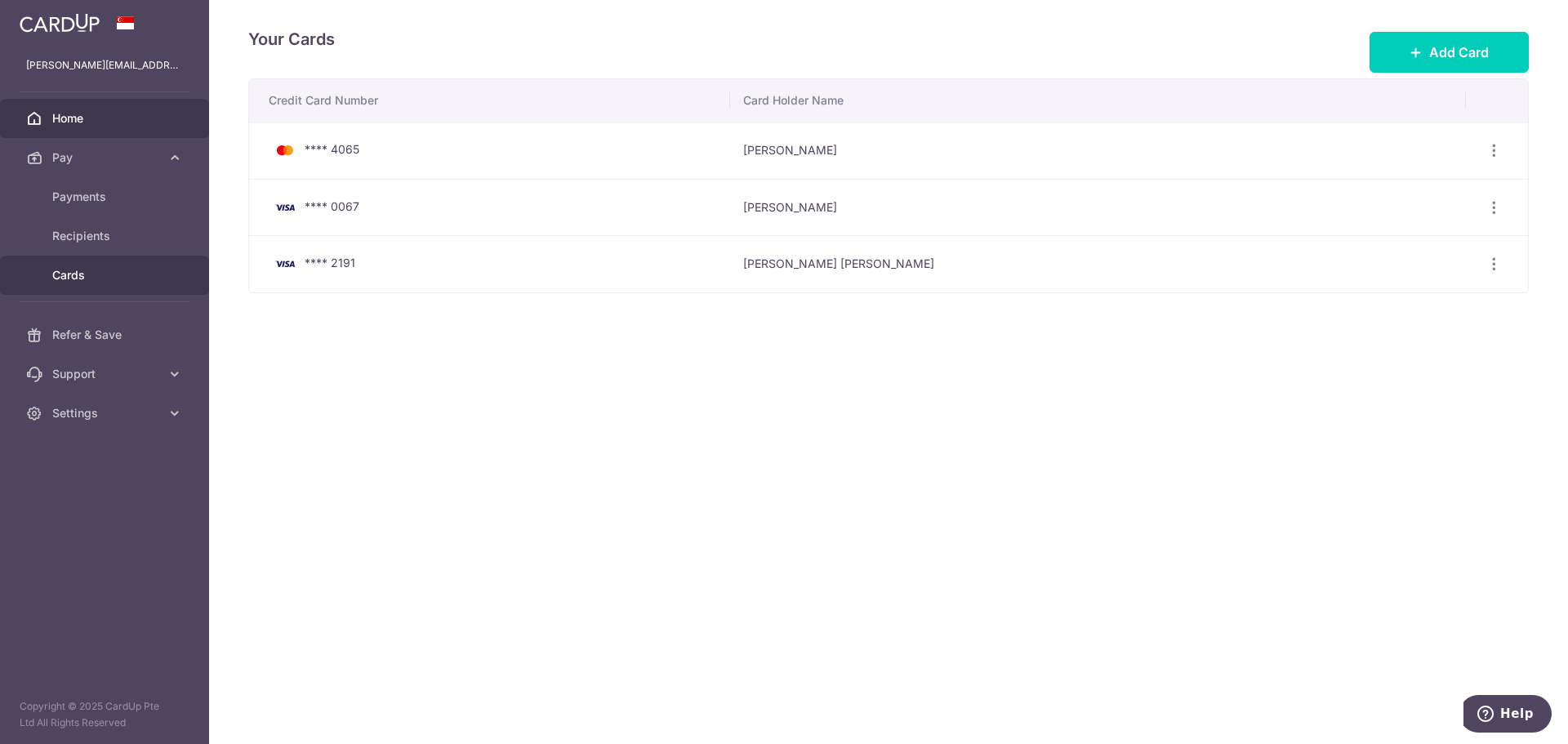
click at [87, 122] on span "Home" at bounding box center [106, 118] width 108 height 17
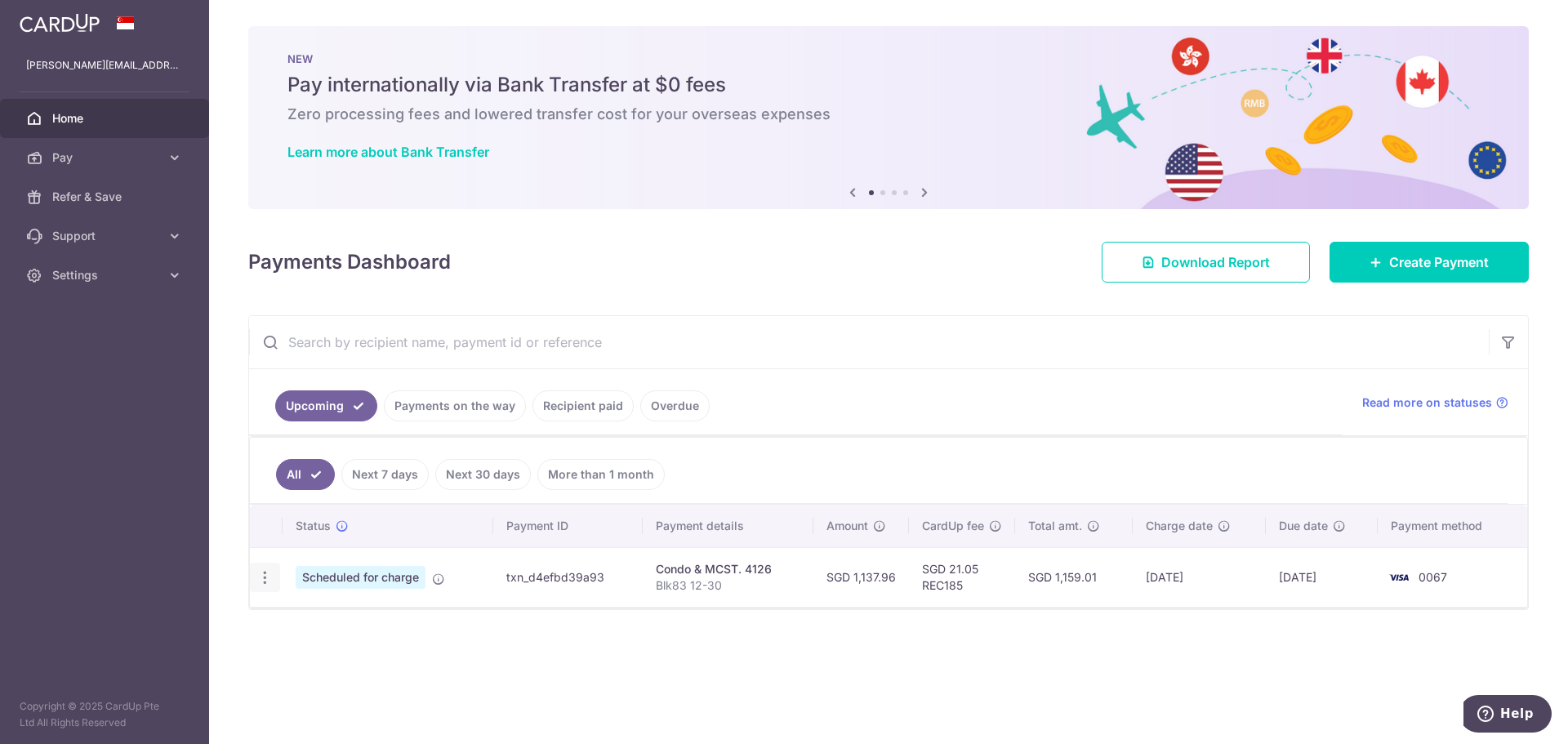
click at [263, 585] on icon "button" at bounding box center [265, 577] width 17 height 17
click at [330, 616] on span "Update payment" at bounding box center [352, 622] width 111 height 19
radio input "true"
type input "1,137.96"
type input "[DATE]"
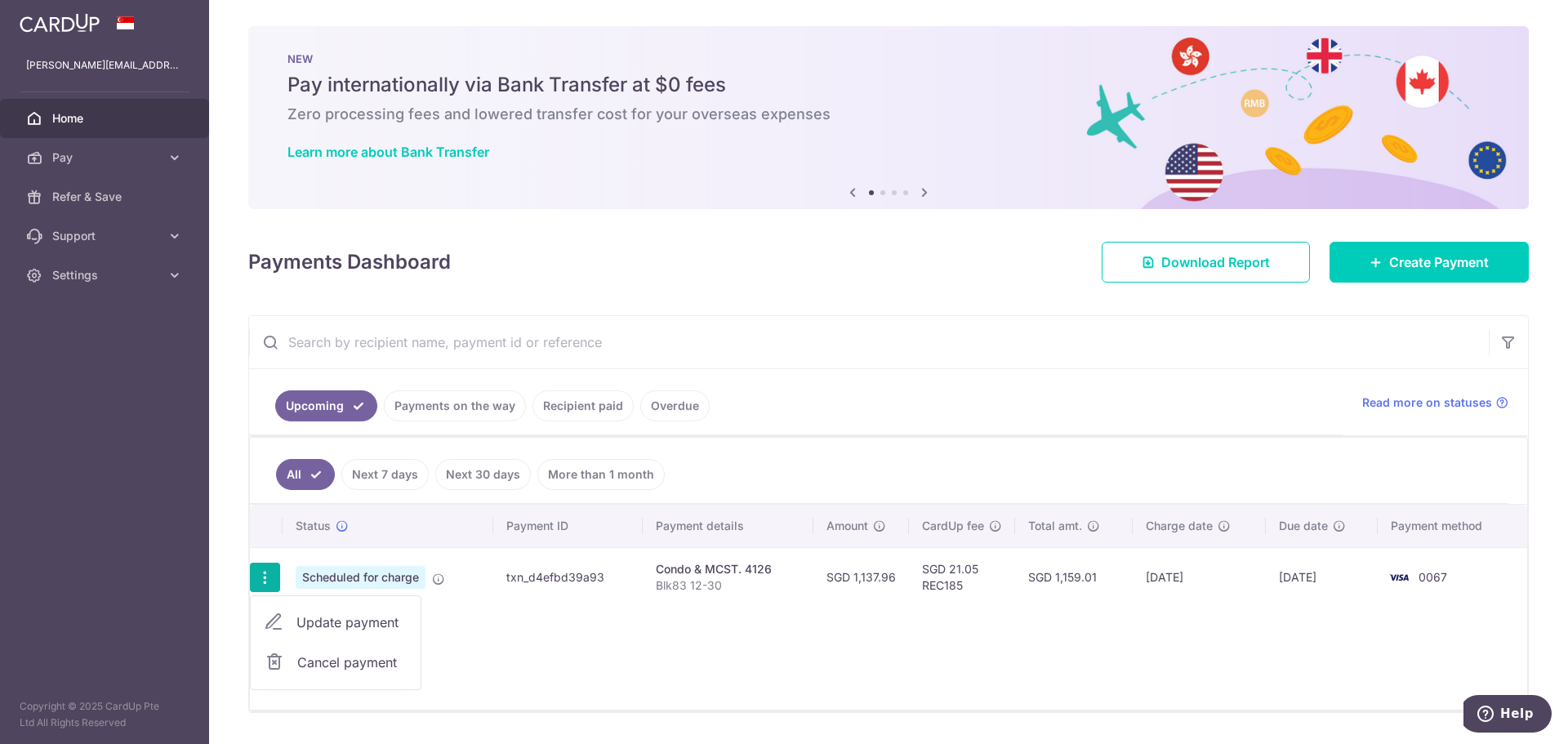
type input "Blk83 12-30"
type input "REC185"
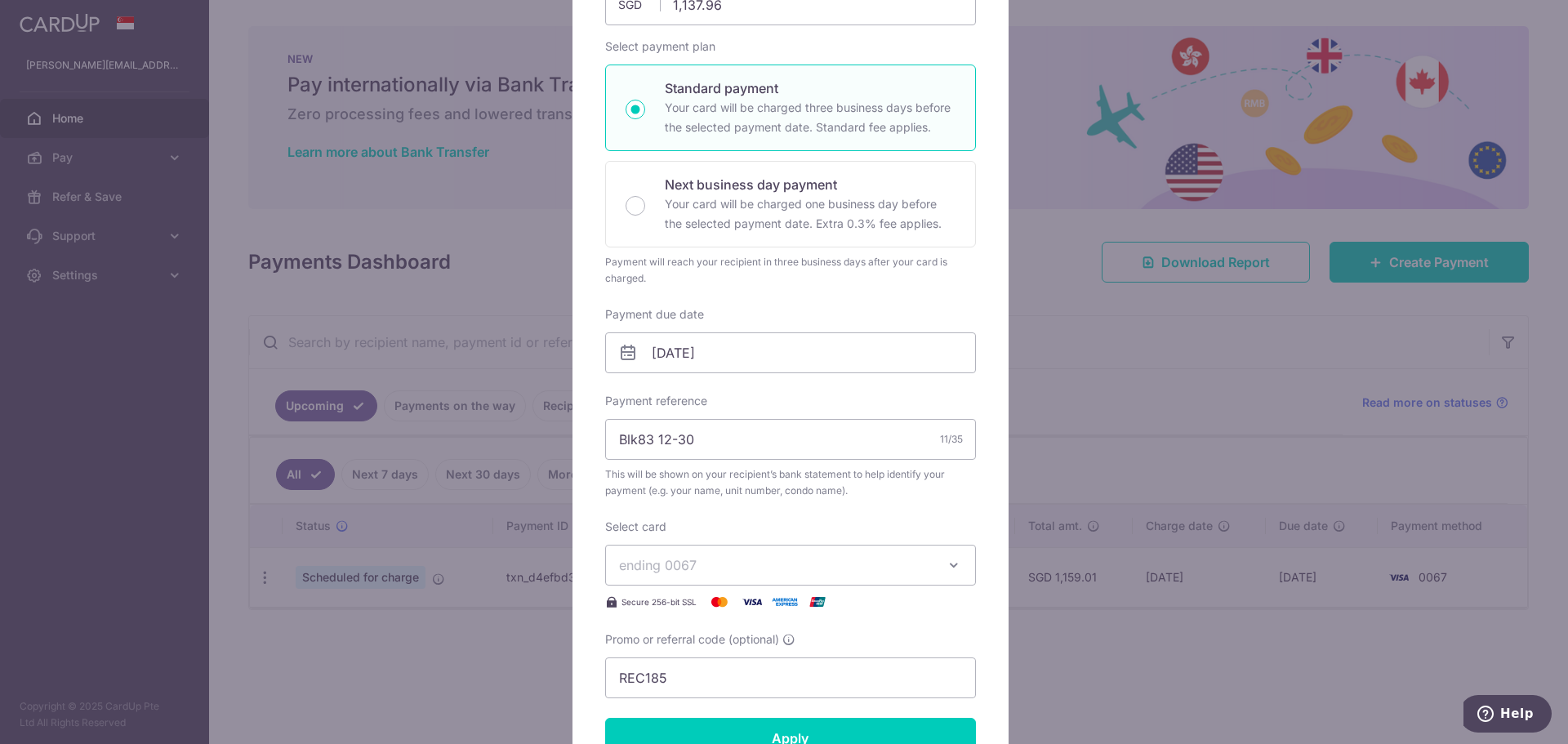
scroll to position [245, 0]
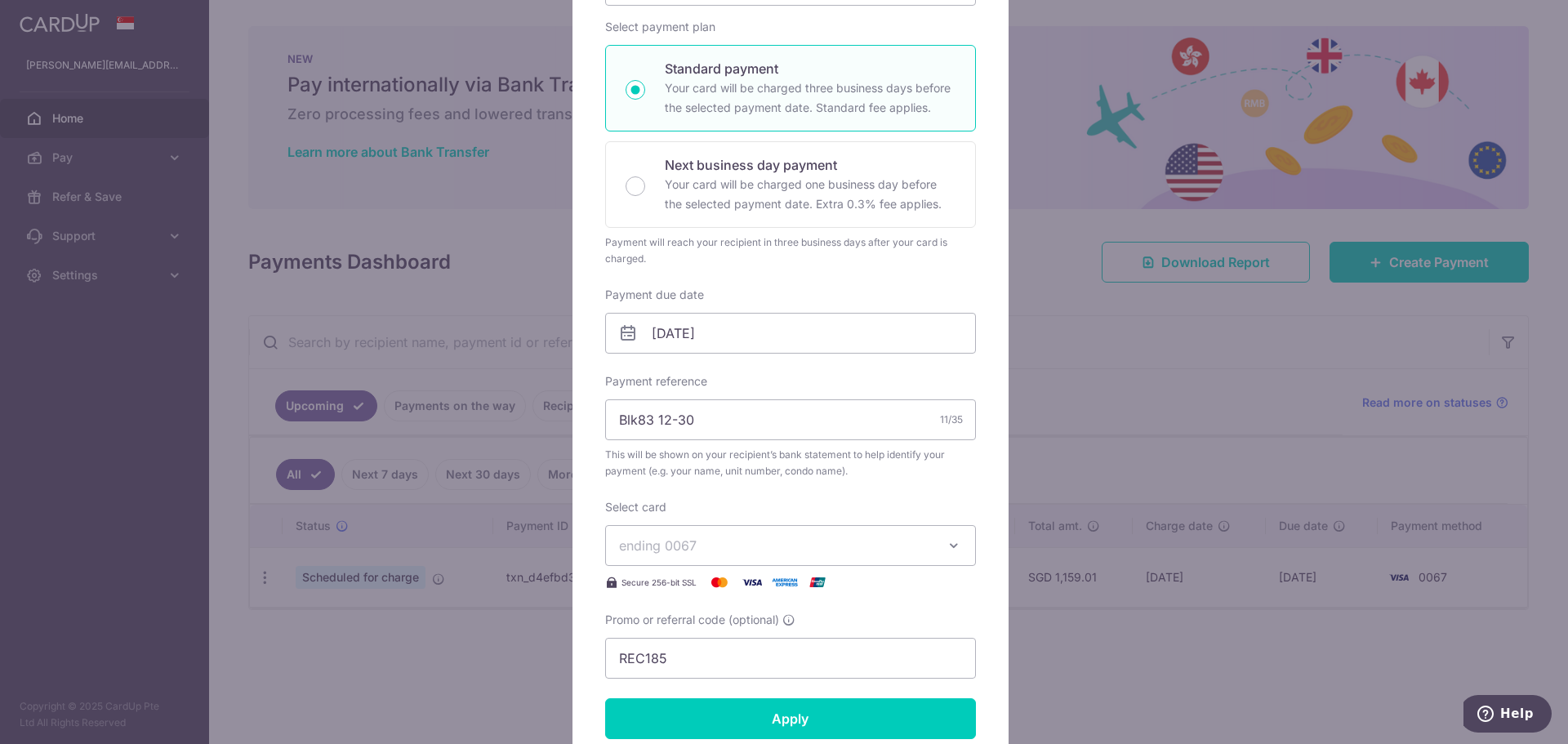
click at [687, 543] on span "ending 0067" at bounding box center [658, 545] width 77 height 17
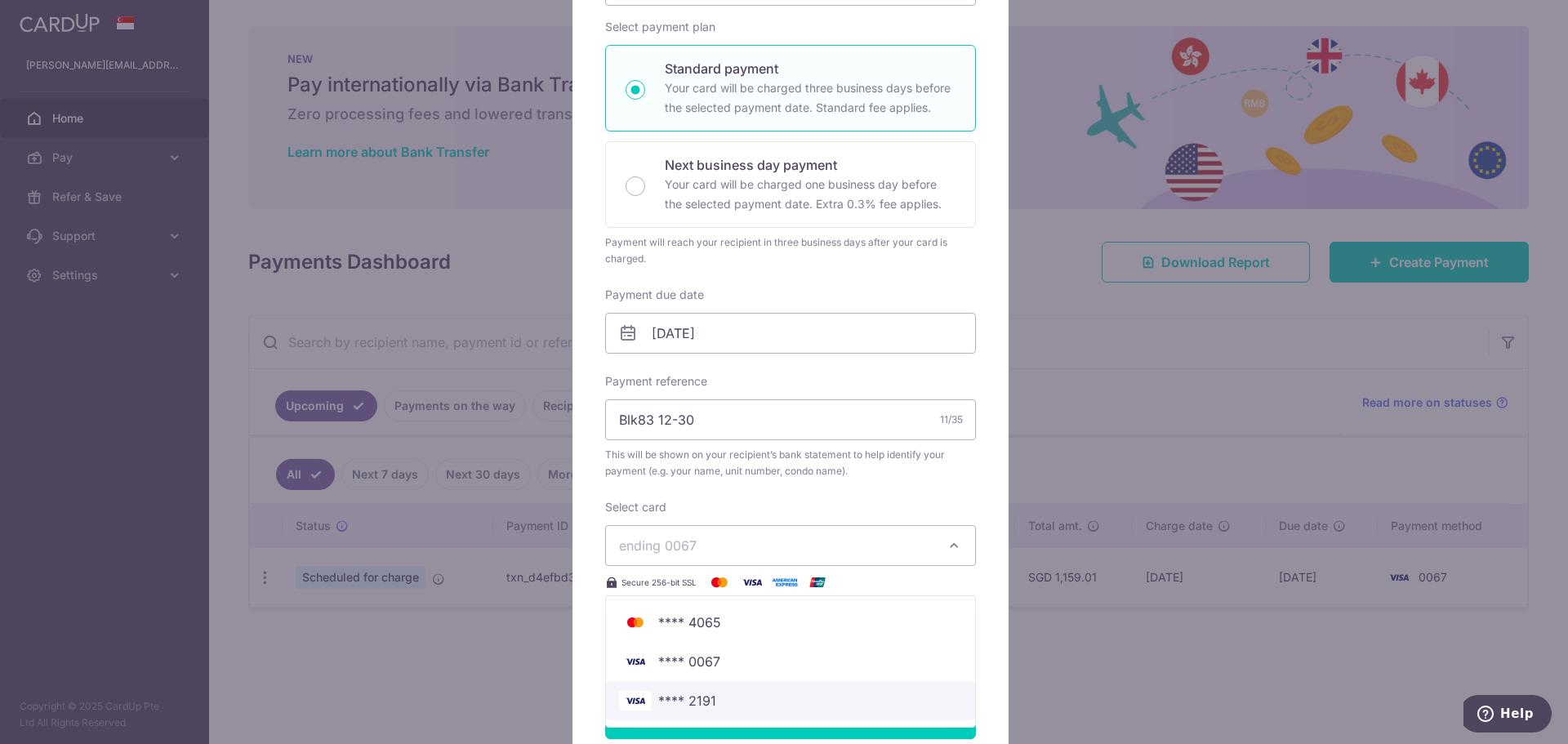
click at [701, 696] on span "**** 2191" at bounding box center [687, 701] width 58 height 19
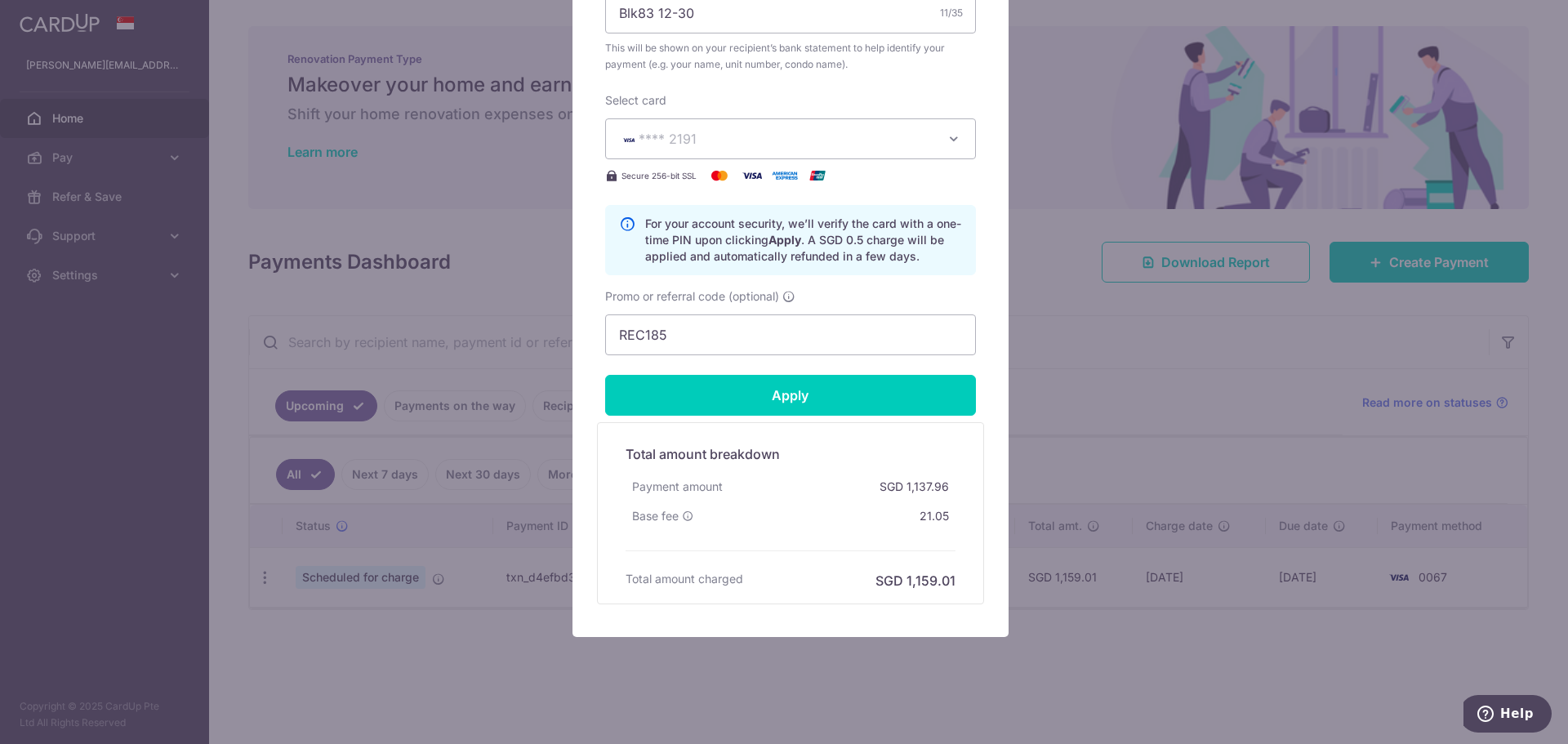
scroll to position [663, 0]
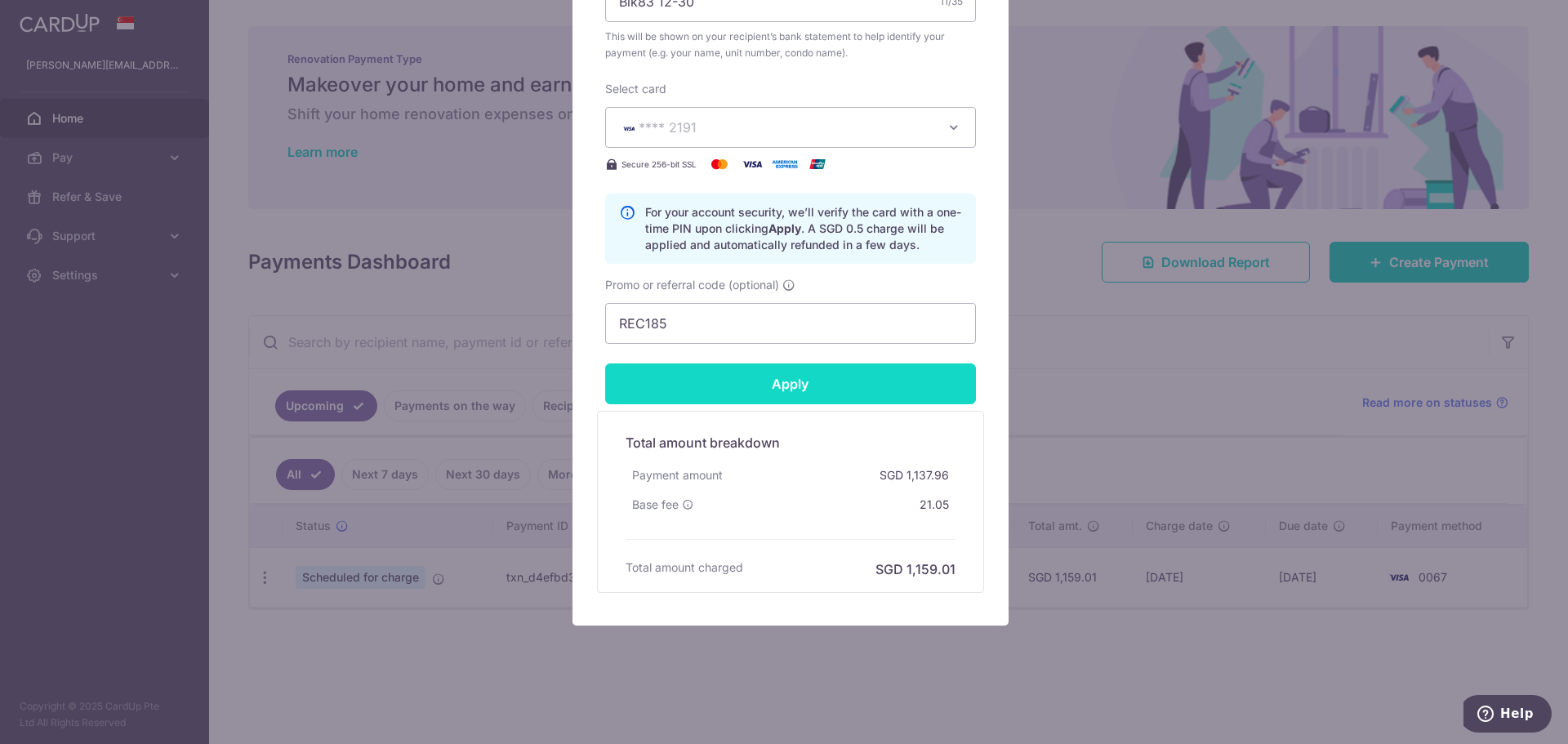
click at [810, 384] on input "Apply" at bounding box center [791, 383] width 371 height 40
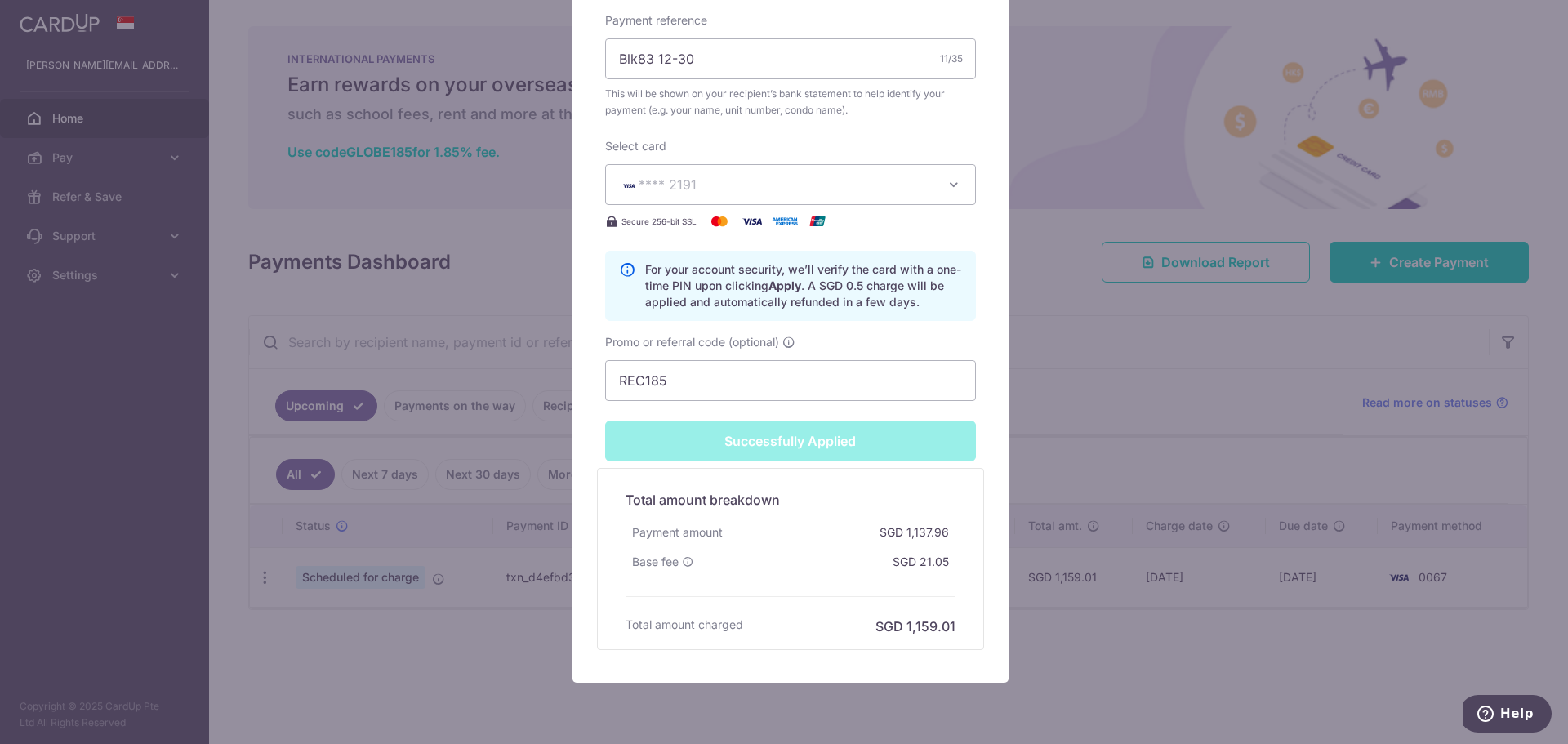
type input "Successfully Applied"
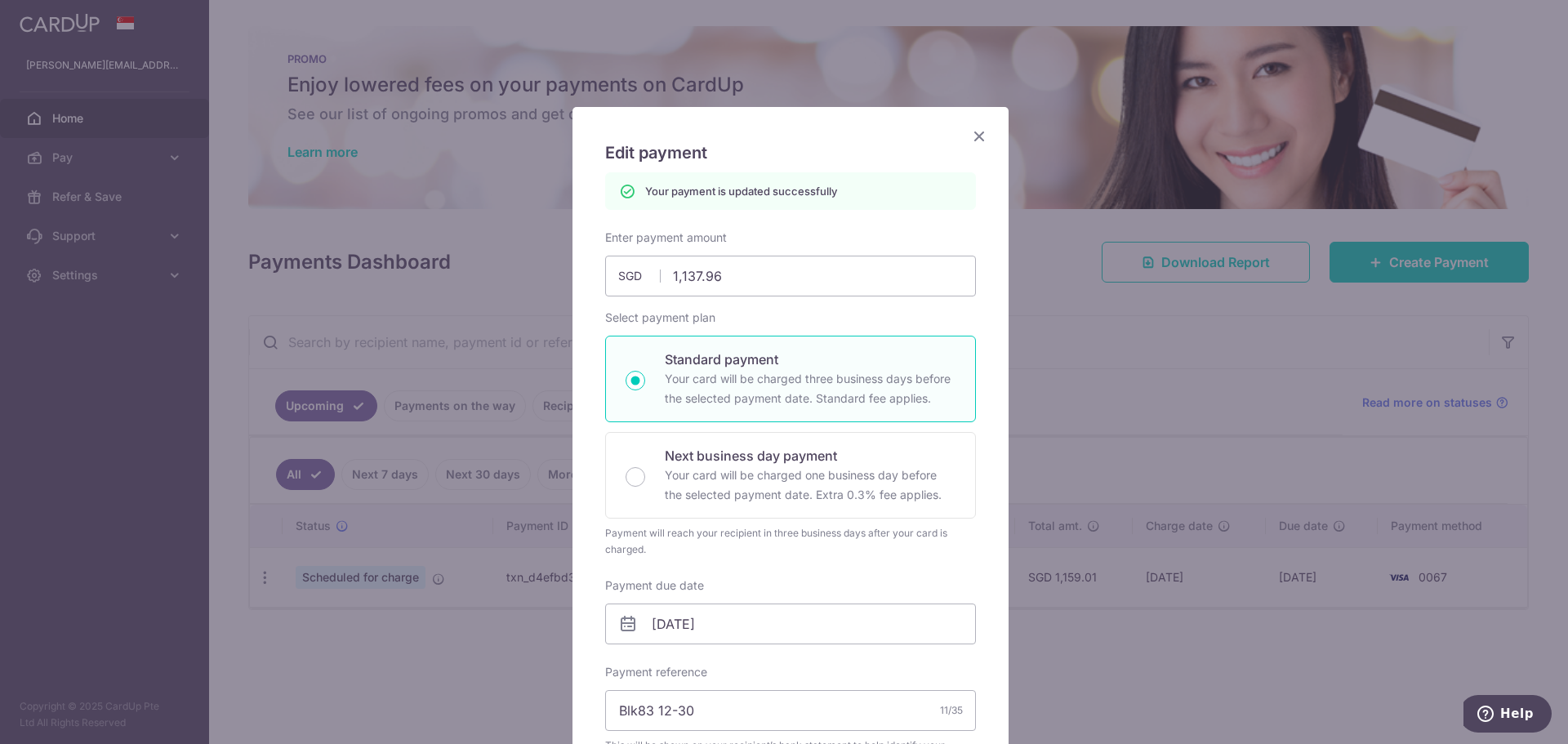
scroll to position [0, 0]
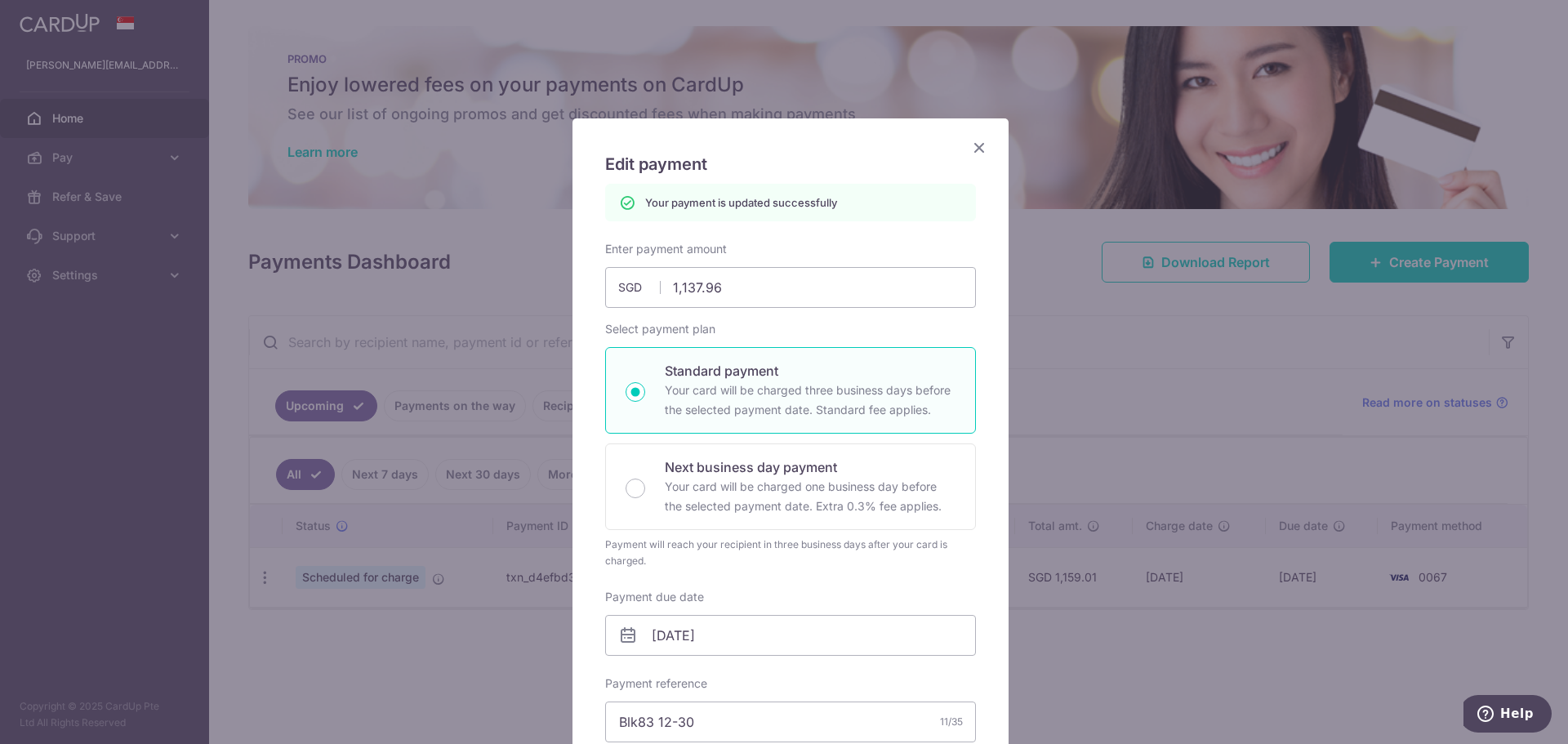
click at [973, 146] on icon "Close" at bounding box center [979, 147] width 19 height 20
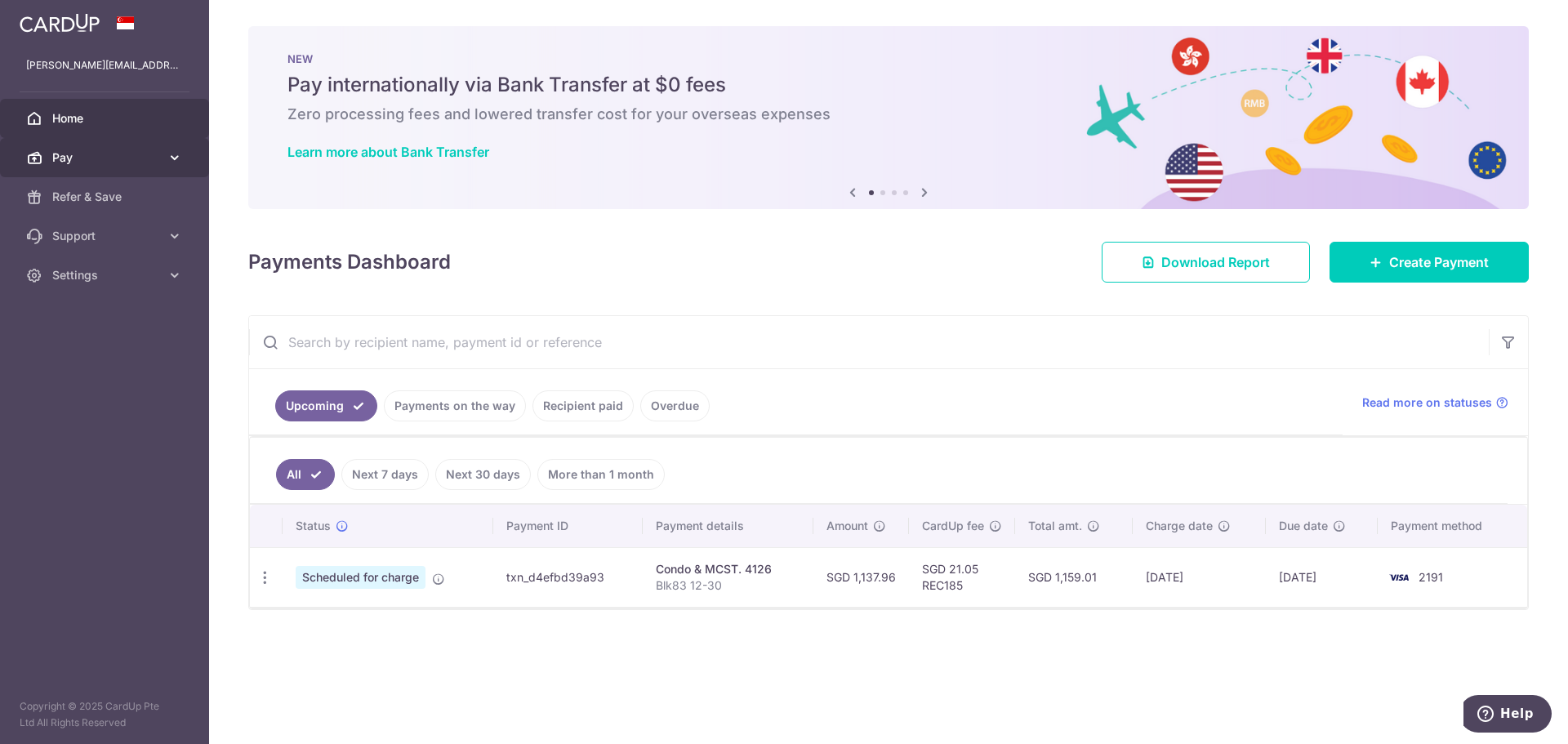
click at [152, 158] on span "Pay" at bounding box center [106, 157] width 108 height 17
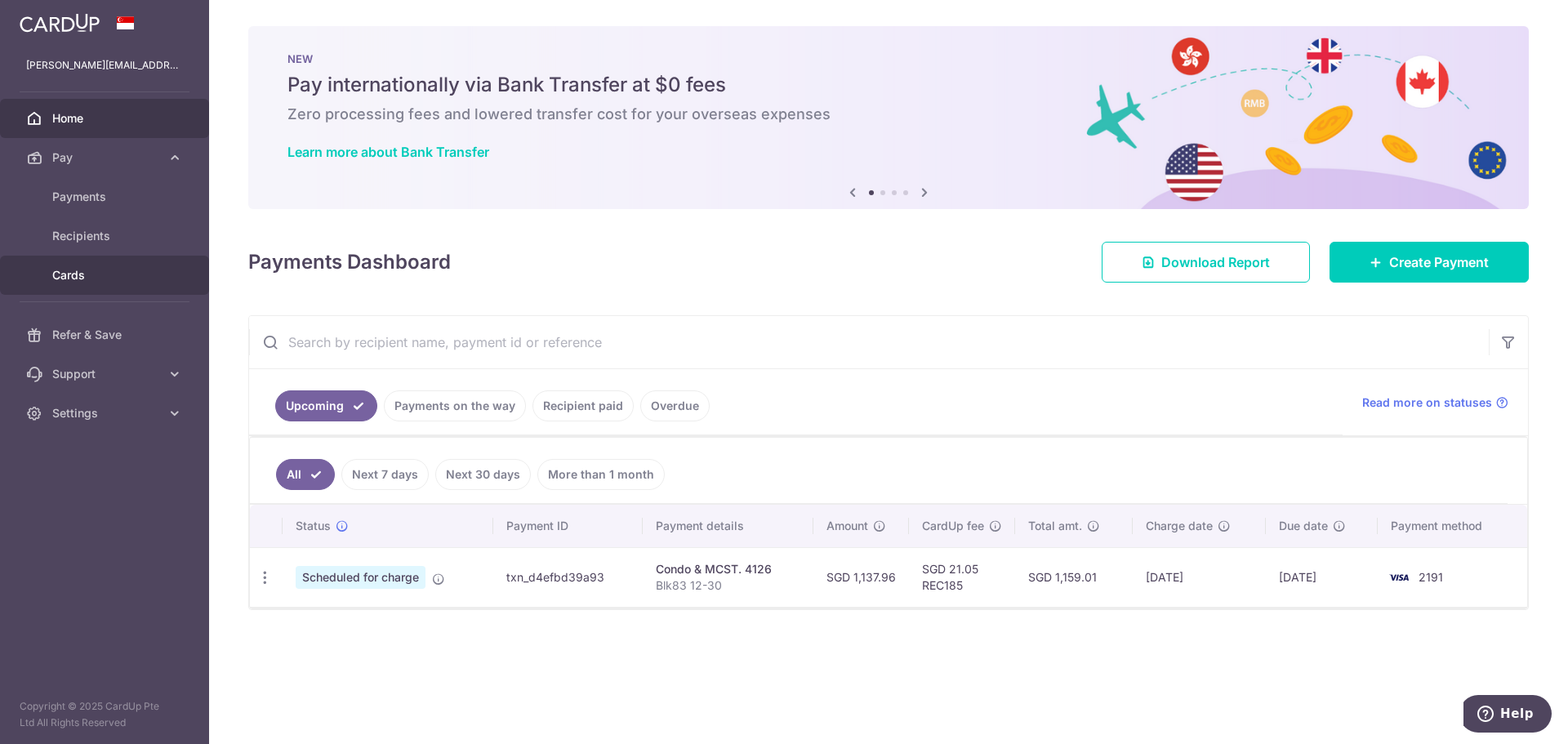
click at [46, 270] on link "Cards" at bounding box center [105, 275] width 209 height 40
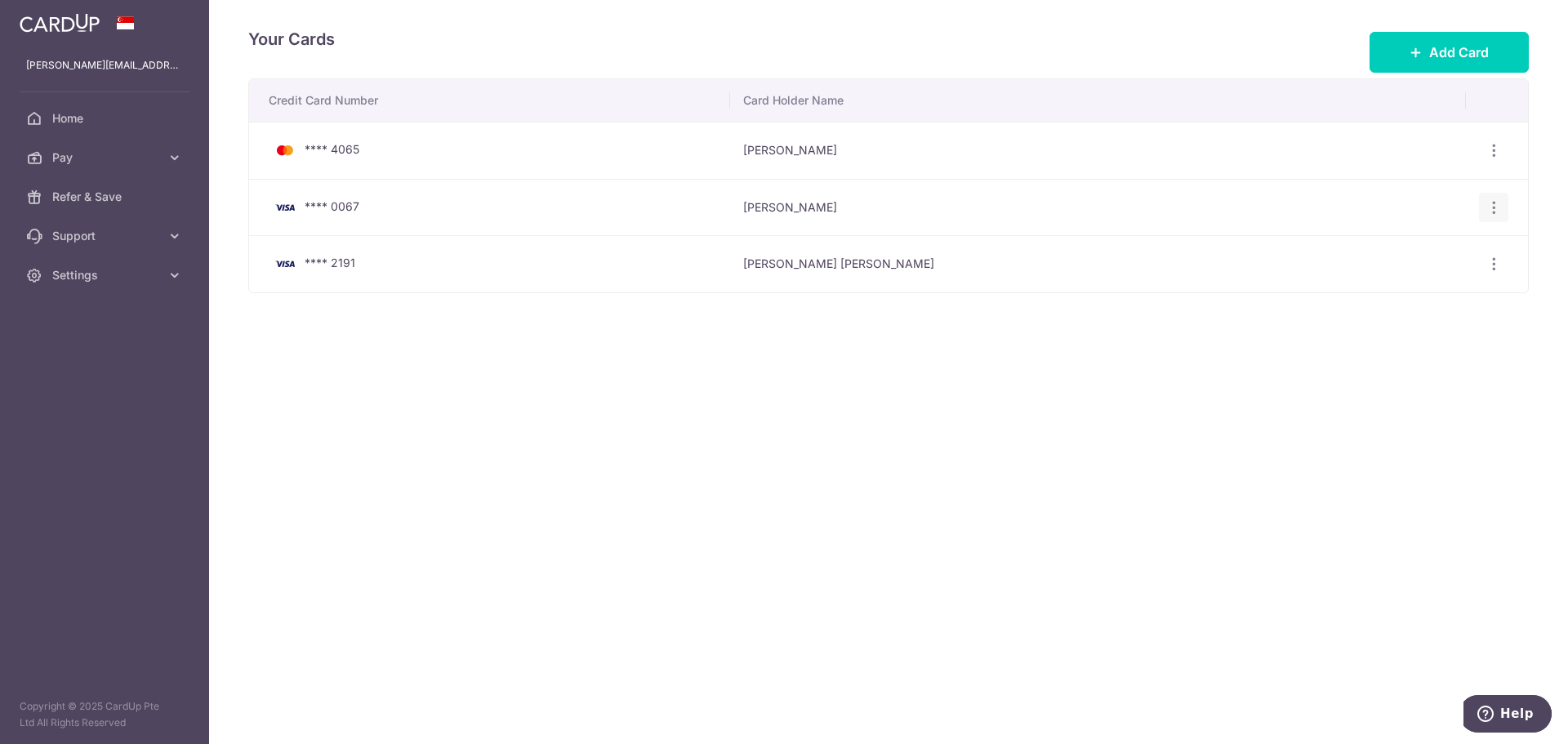
click at [1501, 210] on icon "button" at bounding box center [1493, 208] width 17 height 17
click at [1416, 288] on span "Delete" at bounding box center [1439, 291] width 111 height 19
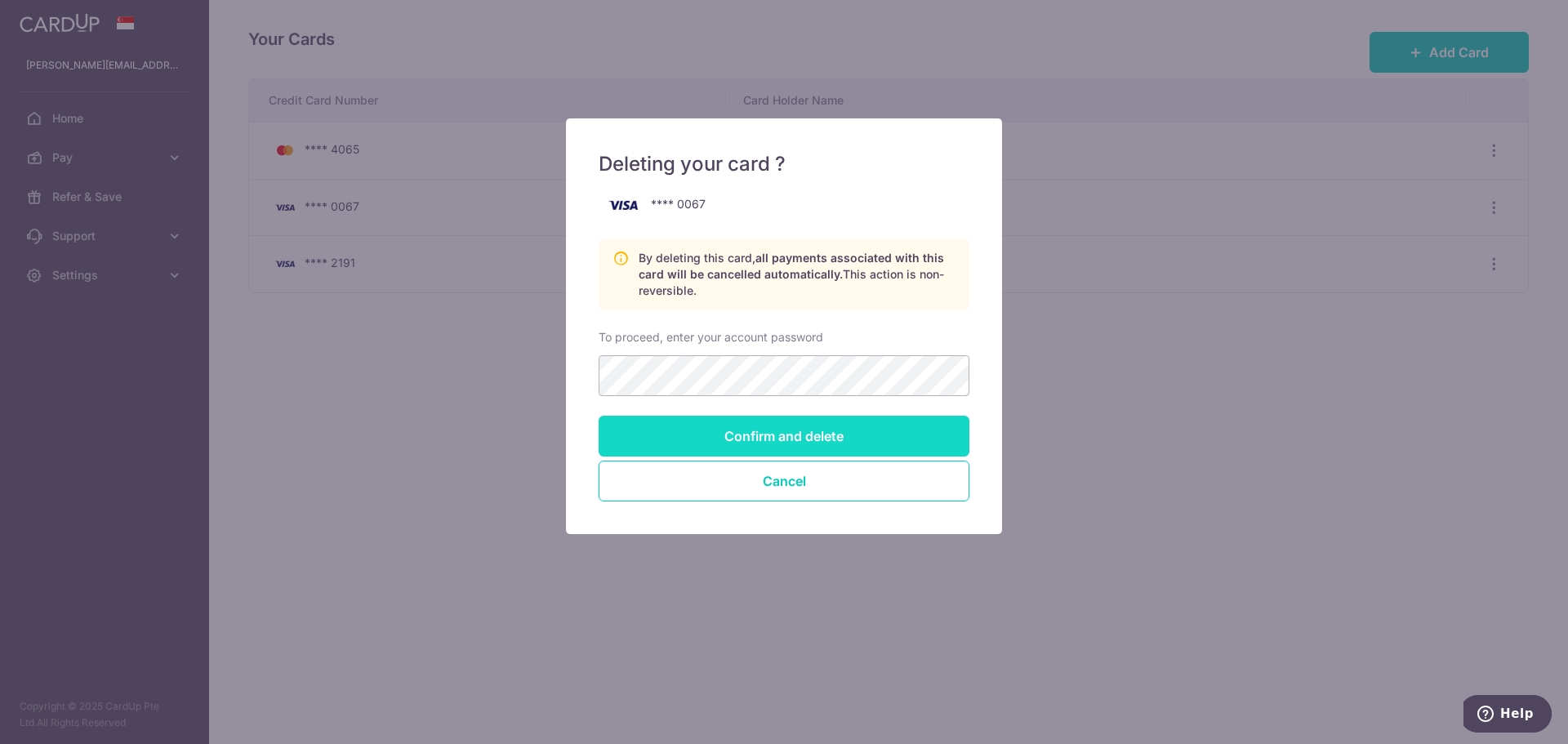
click at [743, 435] on input "Confirm and delete" at bounding box center [784, 436] width 371 height 40
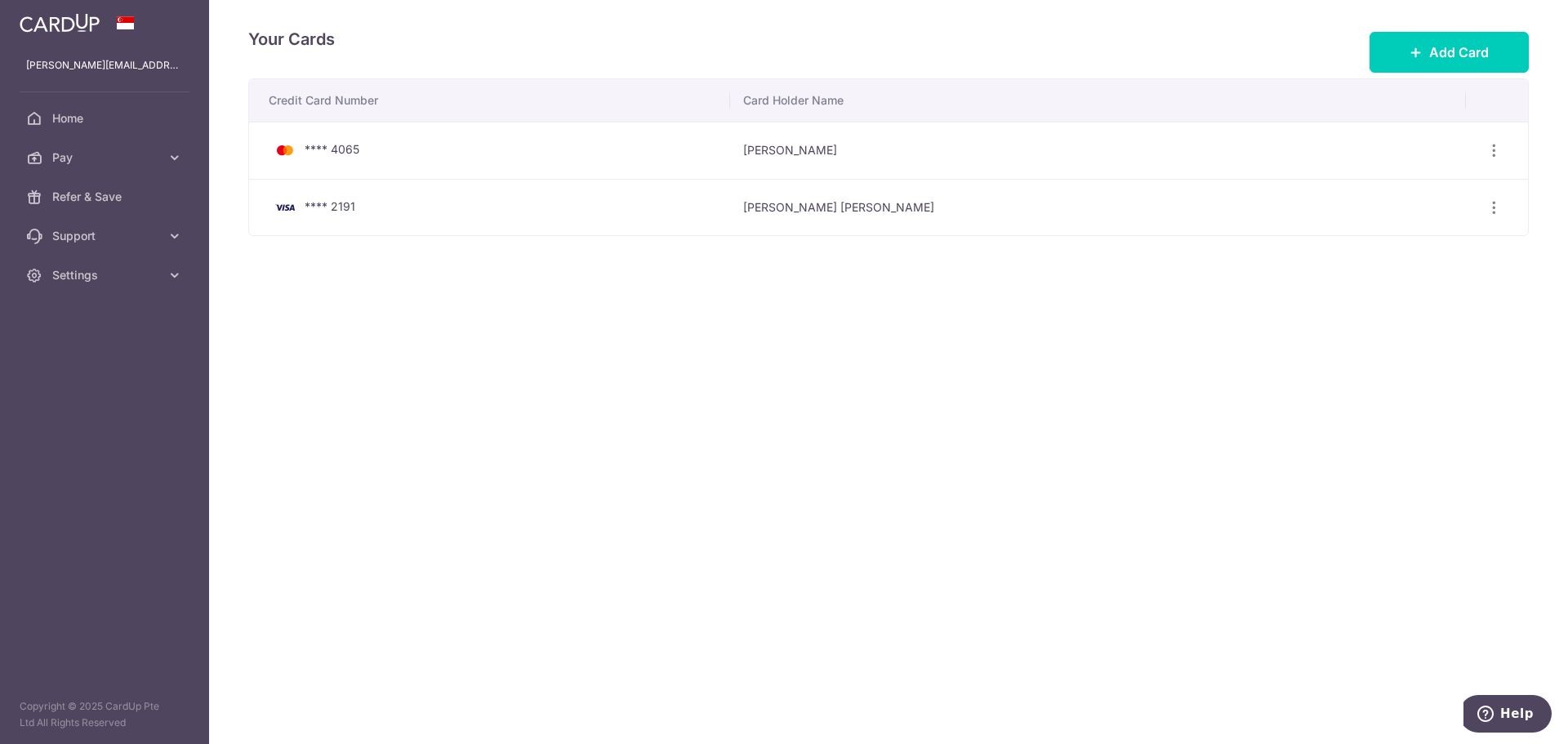
click at [80, 21] on img at bounding box center [59, 23] width 80 height 19
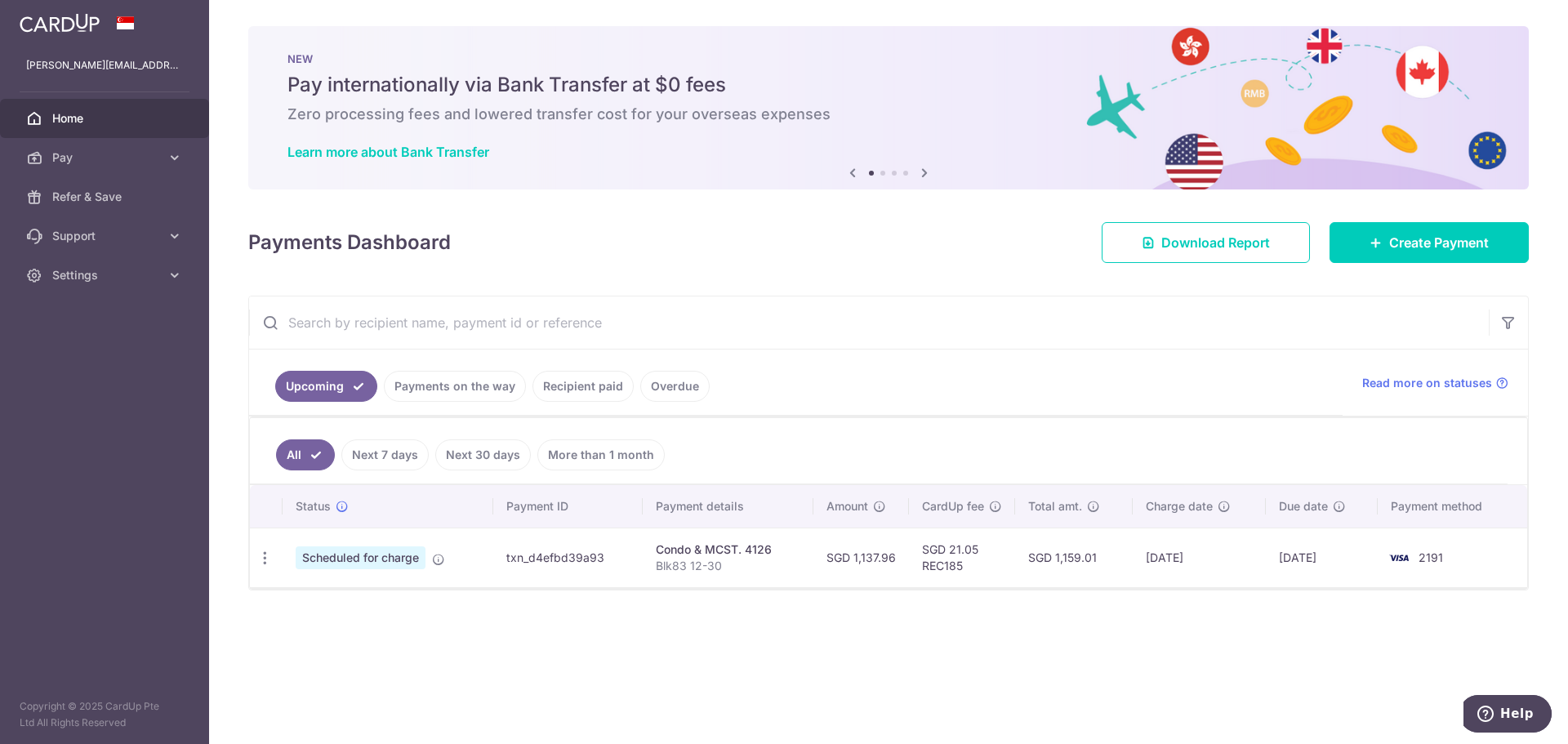
click at [930, 172] on icon at bounding box center [924, 172] width 19 height 20
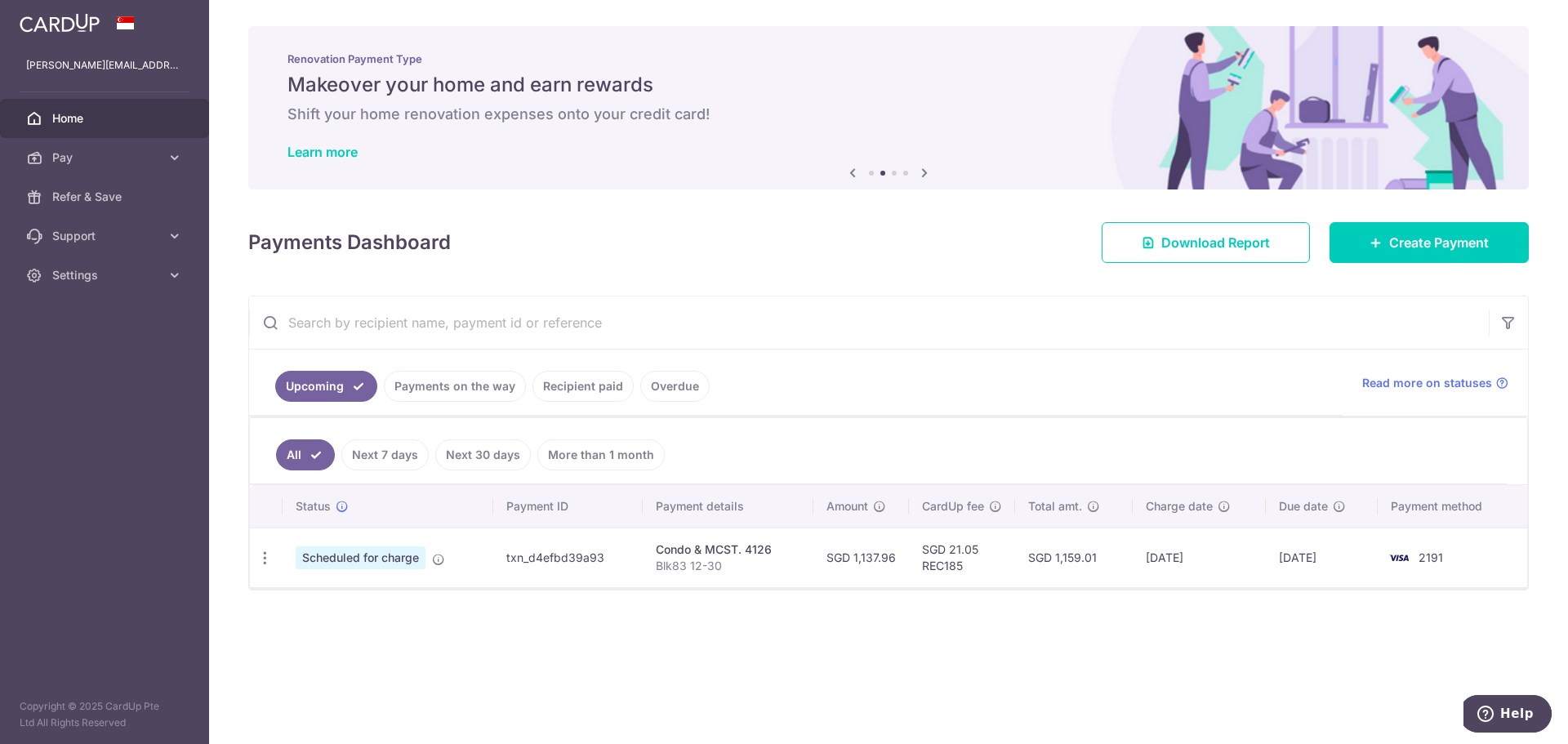
click at [930, 172] on icon at bounding box center [924, 172] width 19 height 20
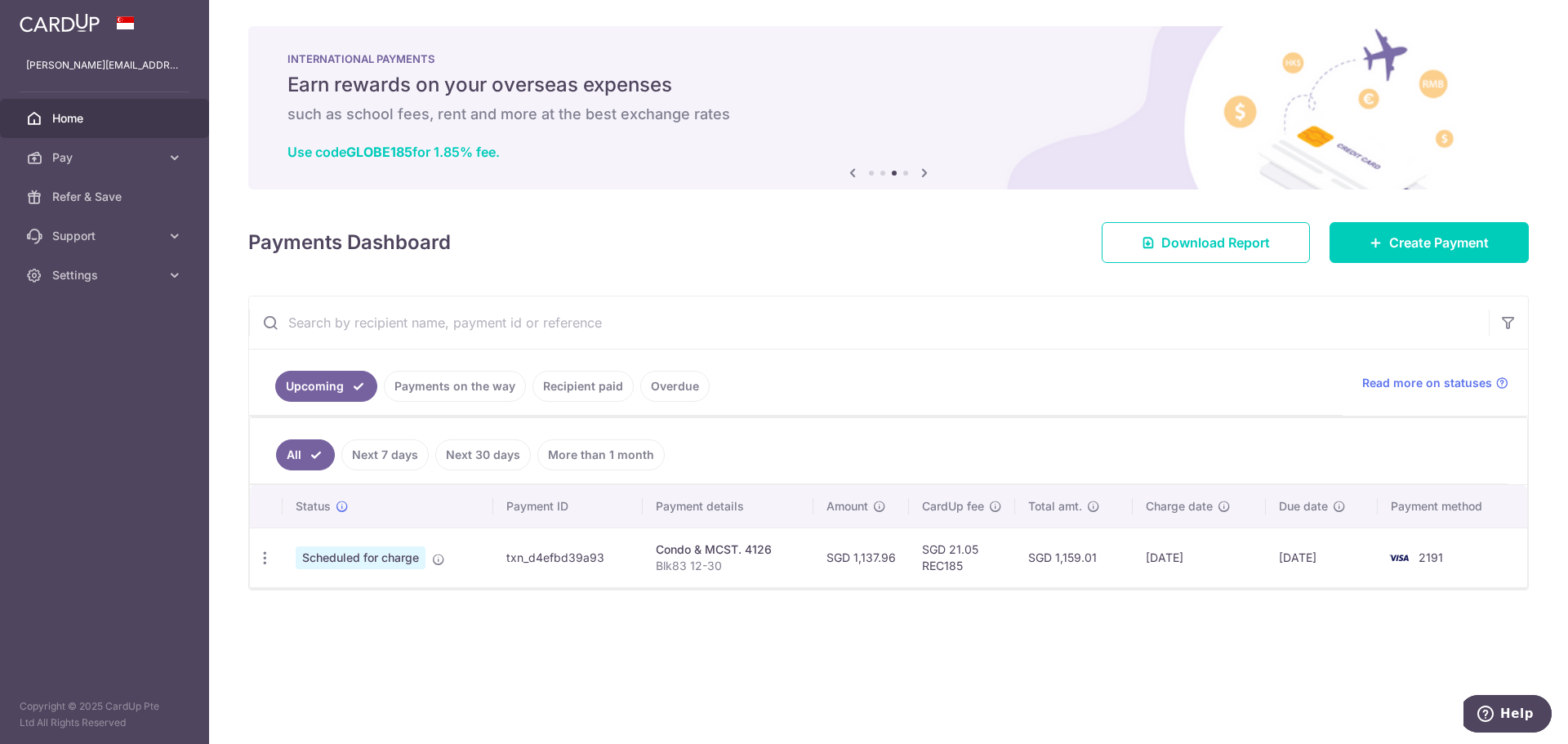
click at [850, 171] on icon at bounding box center [852, 172] width 19 height 20
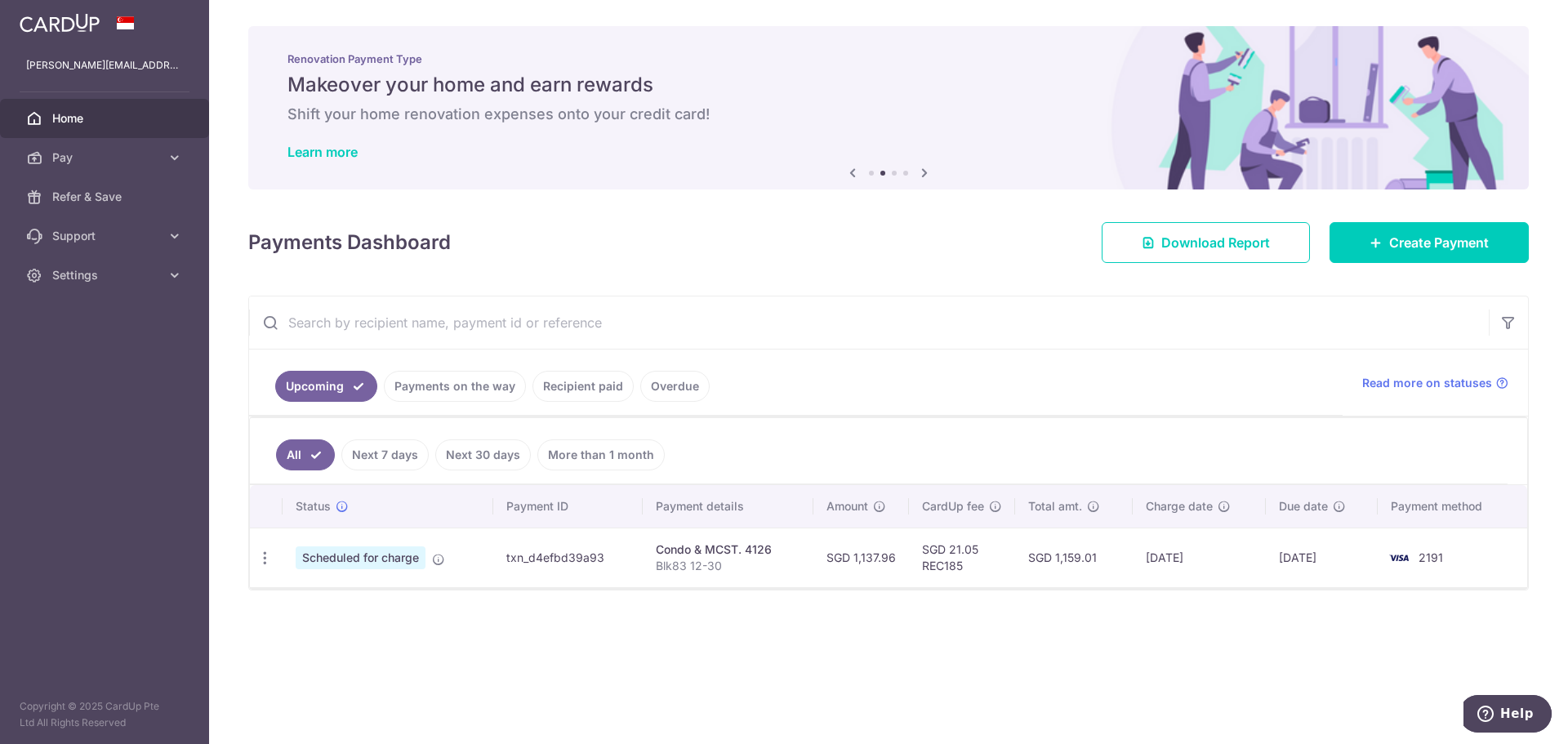
click at [604, 128] on div "Renovation Payment Type Makeover your home and earn rewards Shift your home ren…" at bounding box center [888, 108] width 1280 height 164
click at [318, 154] on link "Learn more" at bounding box center [323, 151] width 70 height 17
click at [926, 175] on icon at bounding box center [924, 172] width 19 height 20
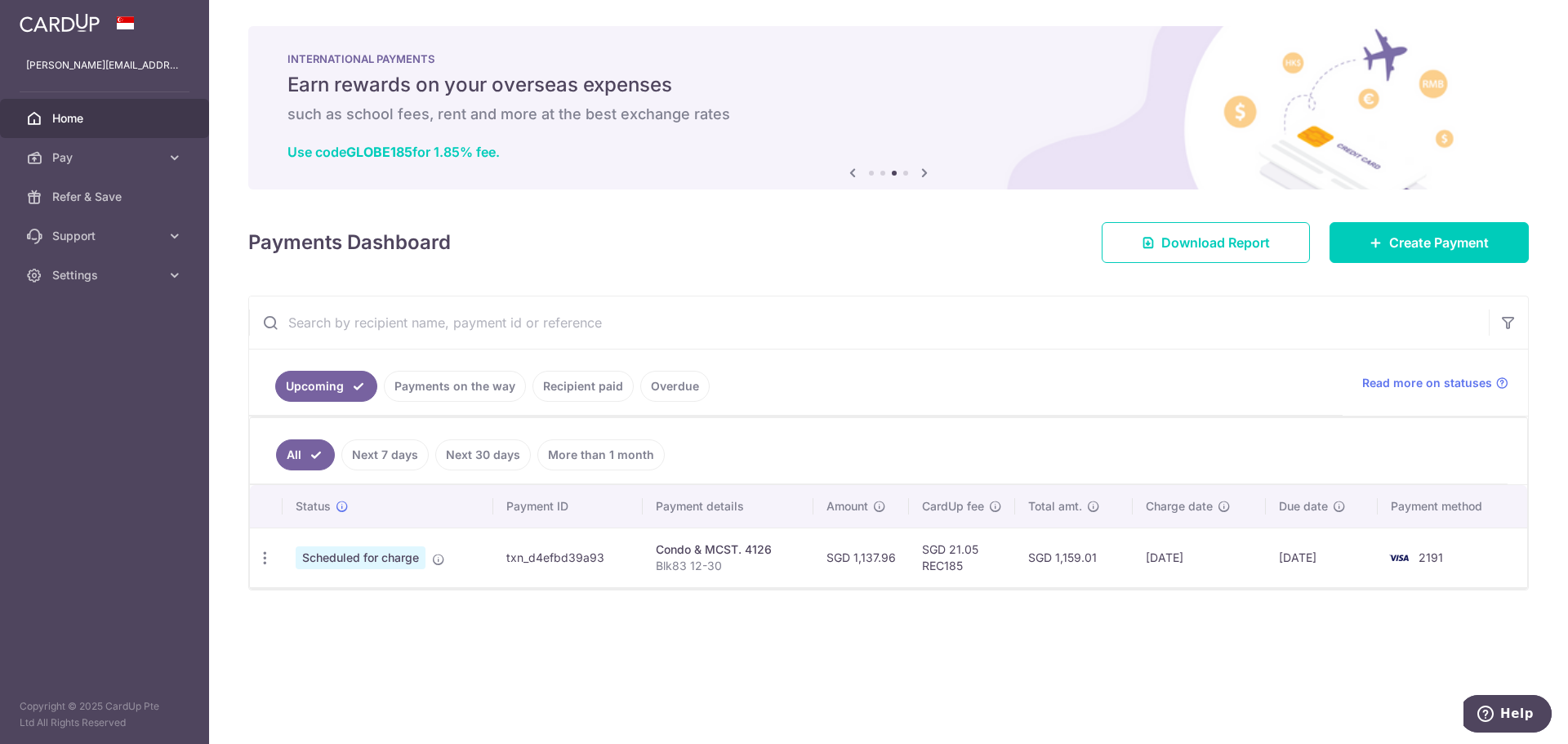
click at [926, 175] on icon at bounding box center [924, 172] width 19 height 20
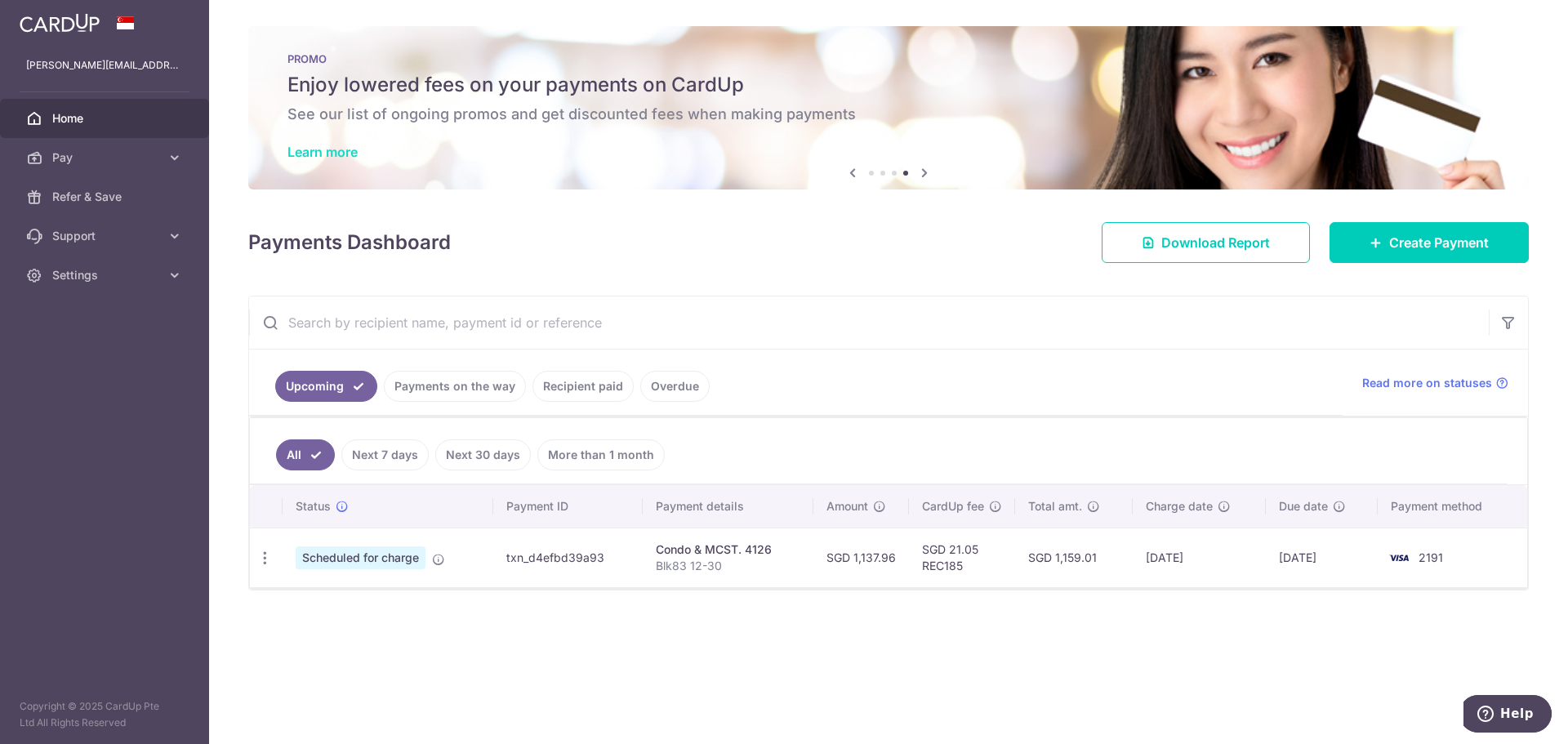
click at [353, 154] on link "Learn more" at bounding box center [323, 151] width 70 height 17
